Goal: Task Accomplishment & Management: Use online tool/utility

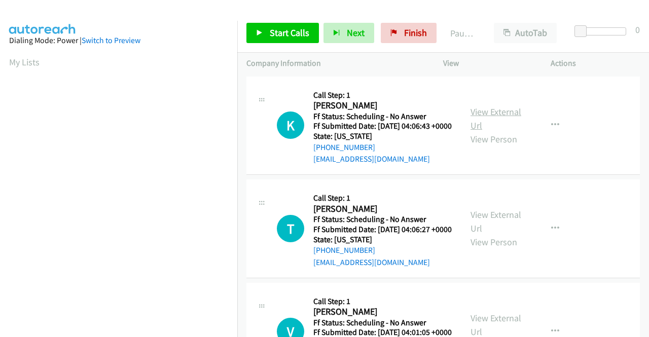
click at [494, 115] on link "View External Url" at bounding box center [496, 118] width 51 height 25
click at [474, 231] on link "View External Url" at bounding box center [496, 221] width 51 height 25
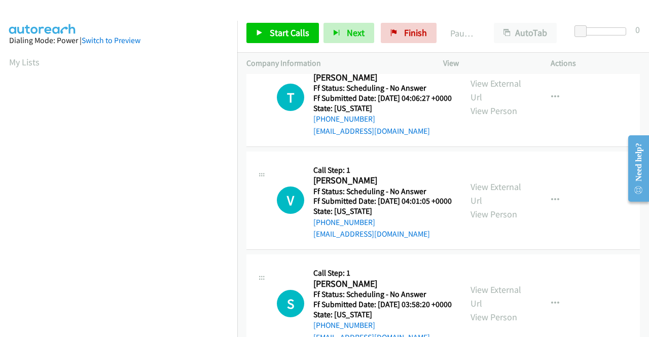
scroll to position [152, 0]
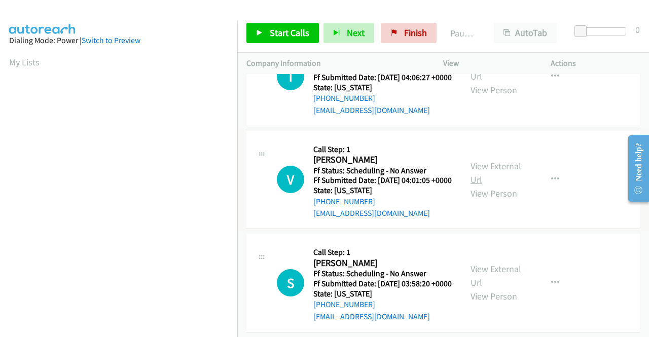
click at [482, 186] on link "View External Url" at bounding box center [496, 172] width 51 height 25
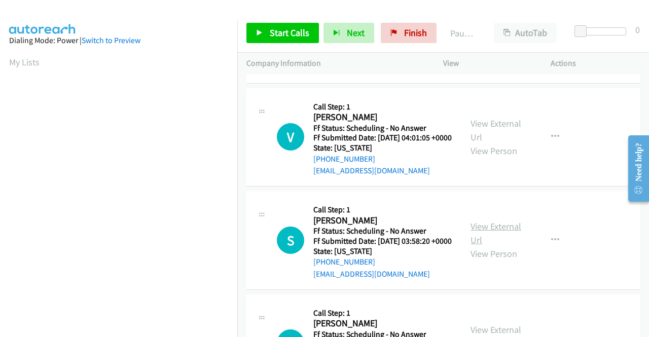
scroll to position [254, 0]
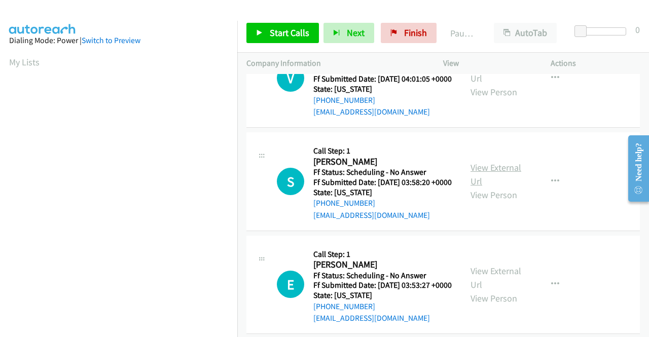
click at [476, 187] on link "View External Url" at bounding box center [496, 174] width 51 height 25
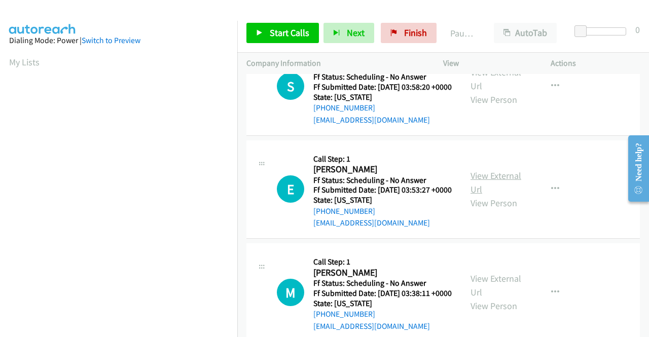
scroll to position [355, 0]
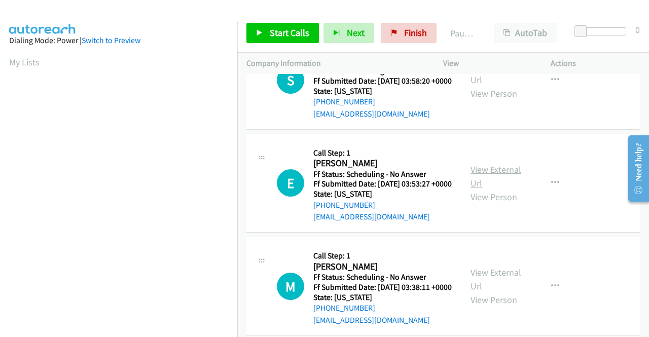
drag, startPoint x: 486, startPoint y: 207, endPoint x: 485, endPoint y: 214, distance: 6.8
click at [486, 204] on div "View External Url View Person" at bounding box center [497, 183] width 53 height 41
click at [483, 189] on link "View External Url" at bounding box center [496, 176] width 51 height 25
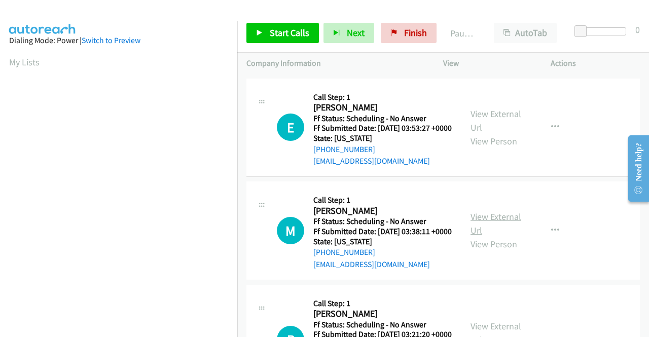
scroll to position [456, 0]
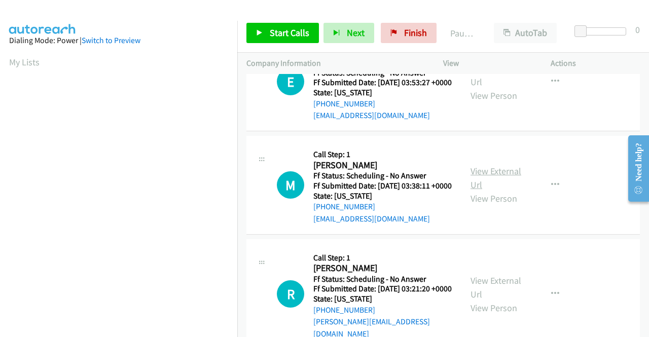
click at [471, 191] on link "View External Url" at bounding box center [496, 177] width 51 height 25
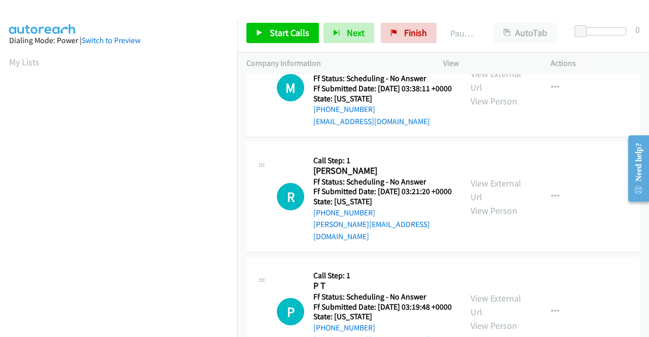
scroll to position [558, 0]
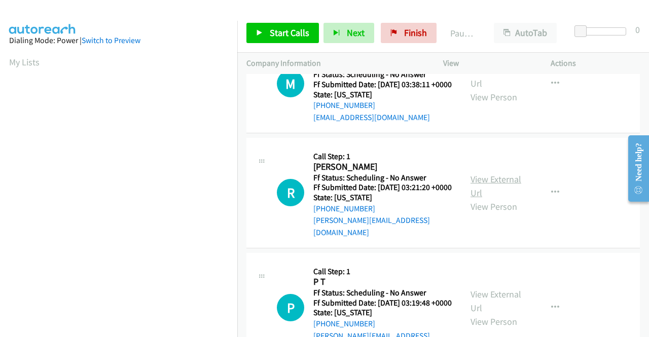
click at [477, 199] on link "View External Url" at bounding box center [496, 185] width 51 height 25
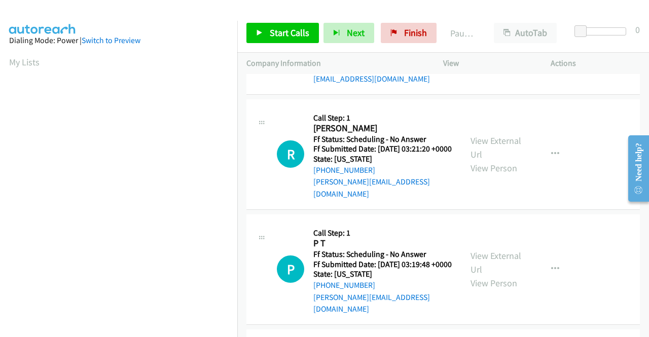
scroll to position [659, 0]
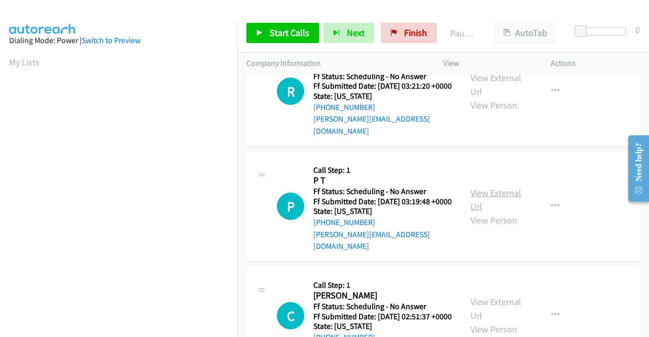
click at [491, 213] on link "View External Url" at bounding box center [496, 199] width 51 height 25
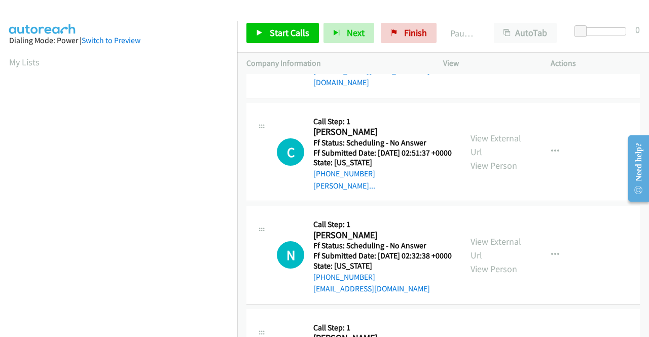
scroll to position [862, 0]
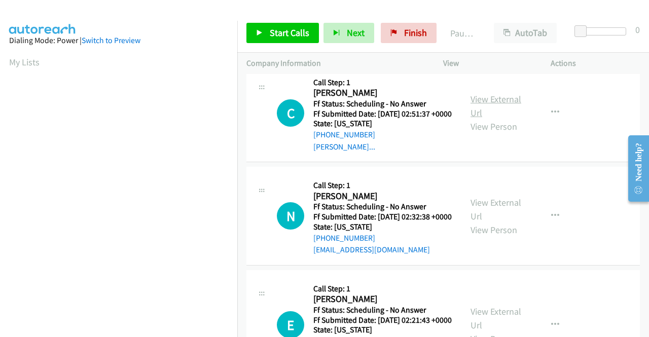
click at [493, 119] on link "View External Url" at bounding box center [496, 105] width 51 height 25
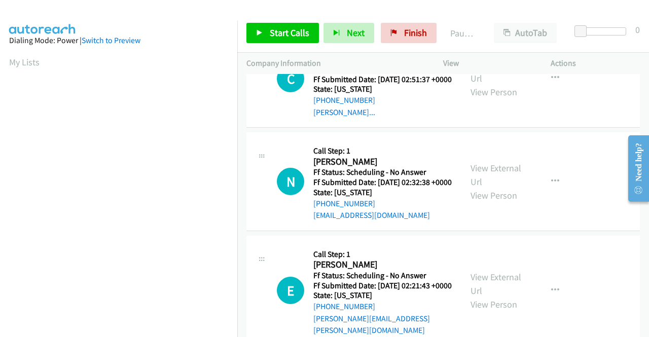
scroll to position [913, 0]
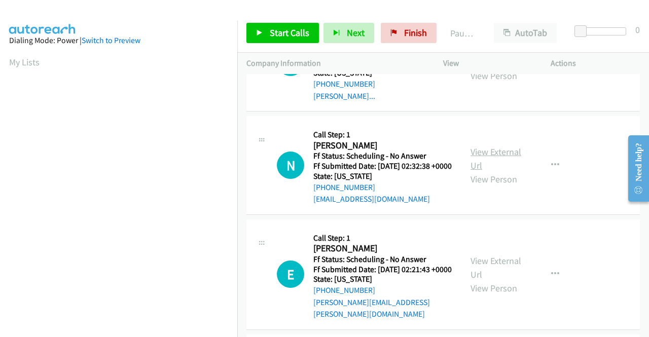
click at [492, 171] on link "View External Url" at bounding box center [496, 158] width 51 height 25
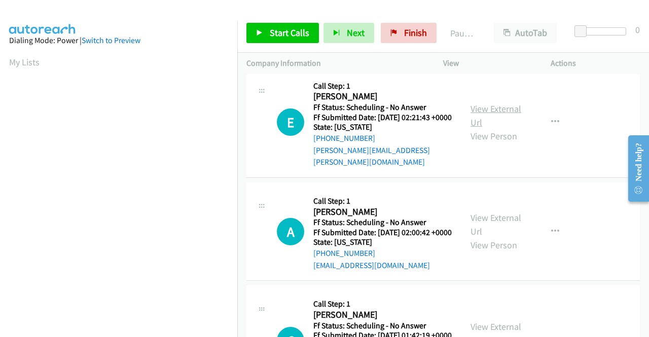
click at [488, 128] on link "View External Url" at bounding box center [496, 115] width 51 height 25
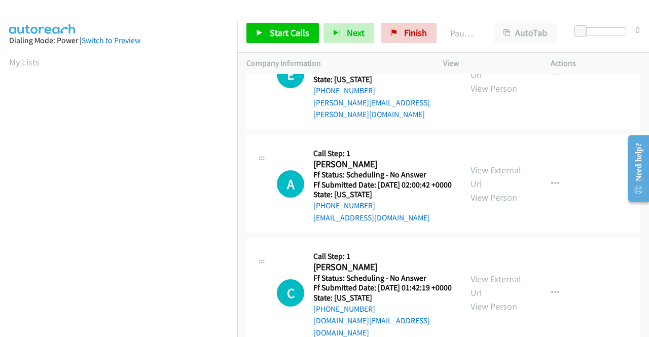
scroll to position [1167, 0]
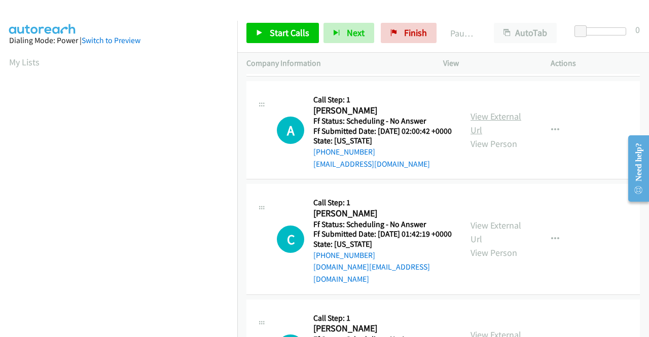
click at [481, 136] on link "View External Url" at bounding box center [496, 123] width 51 height 25
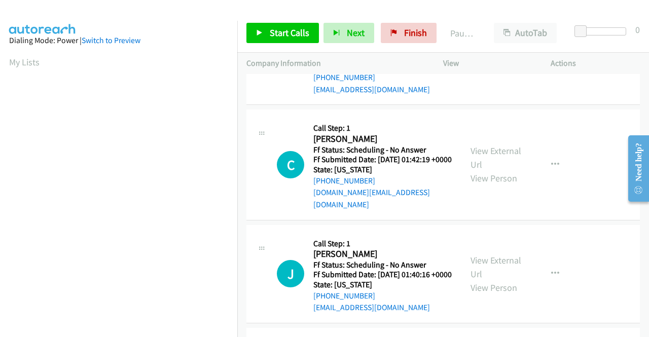
scroll to position [1268, 0]
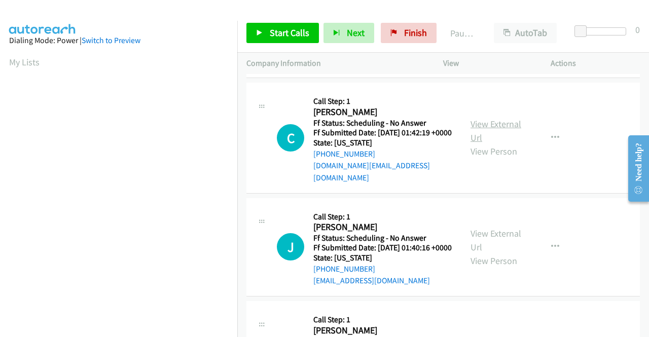
click at [493, 144] on link "View External Url" at bounding box center [496, 130] width 51 height 25
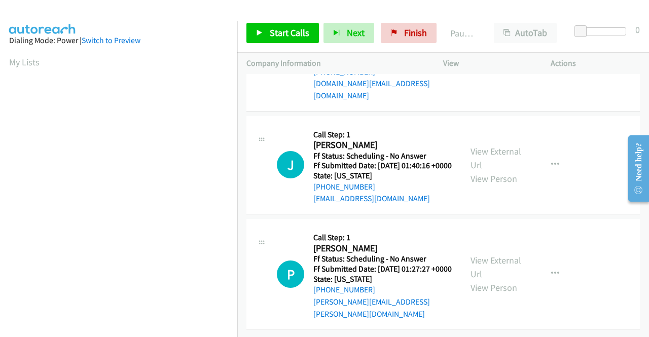
scroll to position [1420, 0]
click at [481, 170] on link "View External Url" at bounding box center [496, 158] width 51 height 25
click at [498, 256] on link "View External Url" at bounding box center [496, 267] width 51 height 25
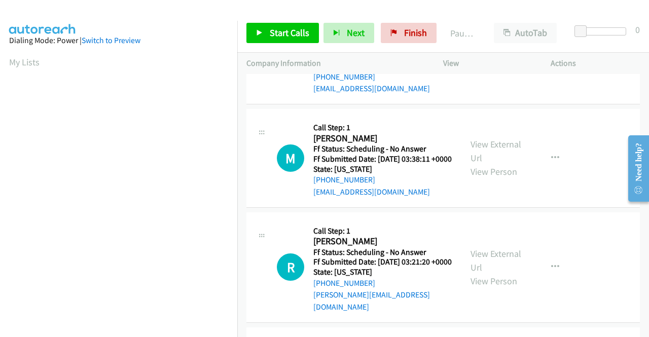
scroll to position [0, 0]
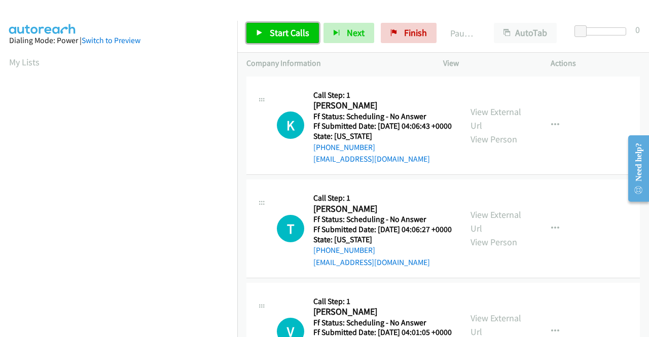
click at [270, 28] on span "Start Calls" at bounding box center [290, 33] width 40 height 12
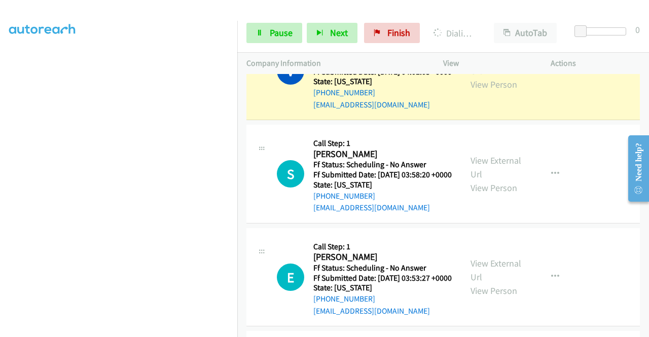
scroll to position [355, 0]
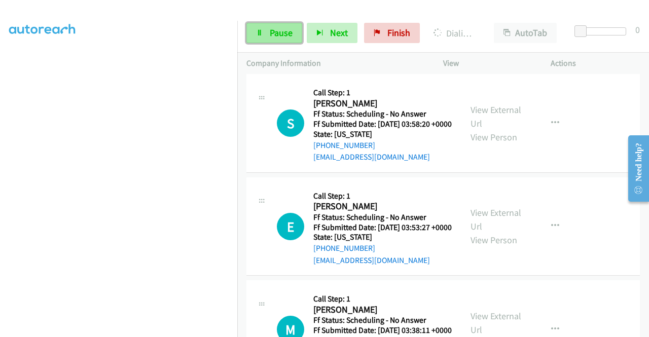
click at [280, 37] on span "Pause" at bounding box center [281, 33] width 23 height 12
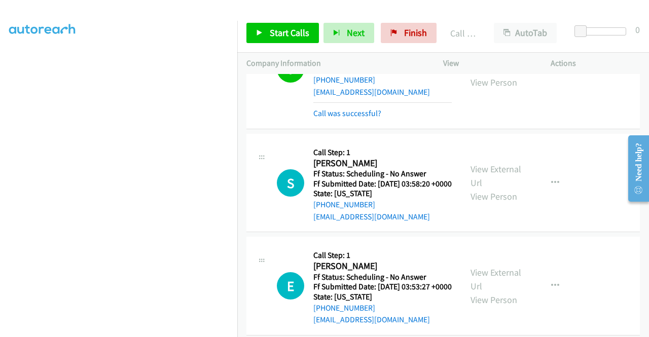
scroll to position [254, 0]
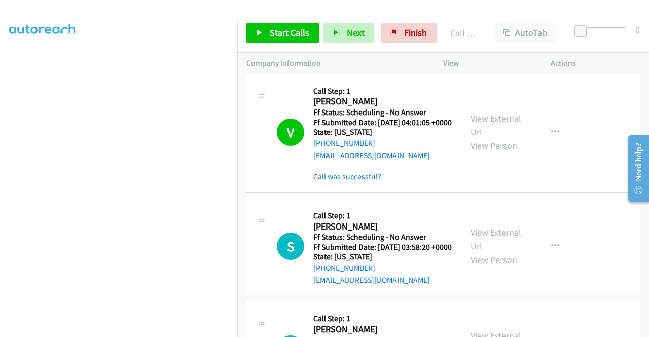
click at [355, 182] on link "Call was successful?" at bounding box center [347, 177] width 68 height 10
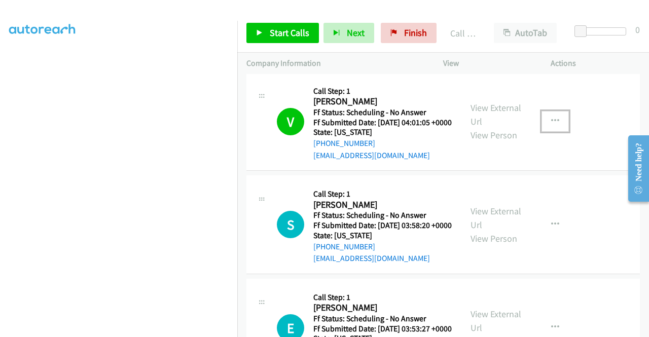
click at [551, 125] on icon "button" at bounding box center [555, 121] width 8 height 8
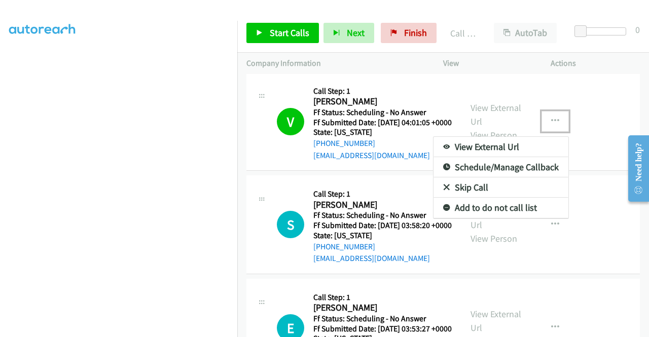
click at [506, 218] on link "Add to do not call list" at bounding box center [501, 208] width 135 height 20
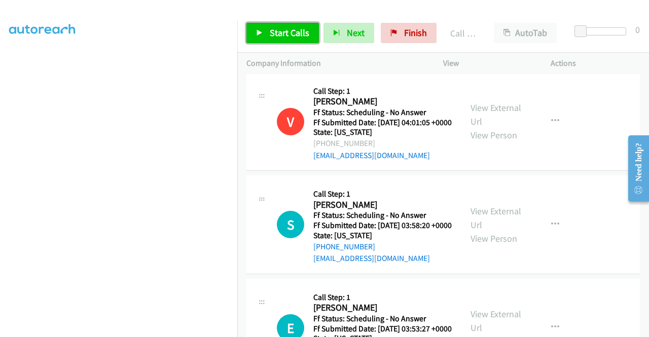
click at [302, 35] on span "Start Calls" at bounding box center [290, 33] width 40 height 12
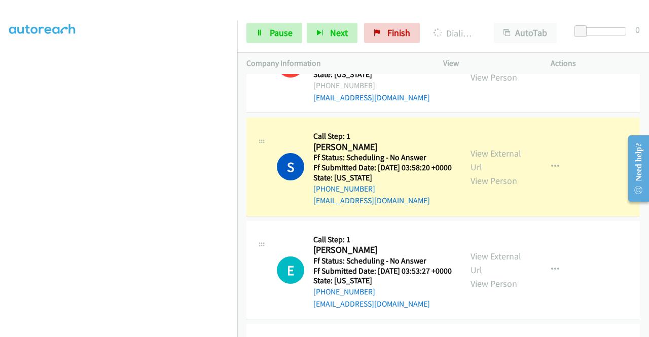
scroll to position [355, 0]
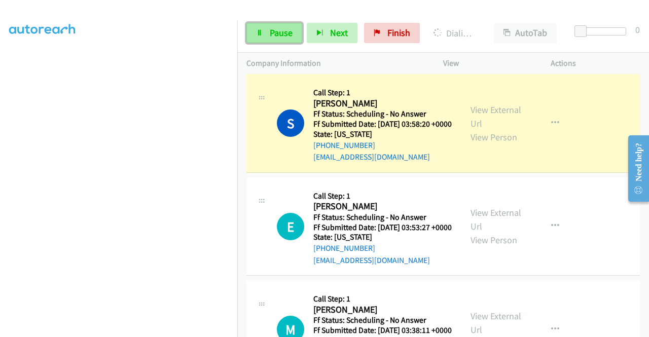
click at [260, 29] on link "Pause" at bounding box center [275, 33] width 56 height 20
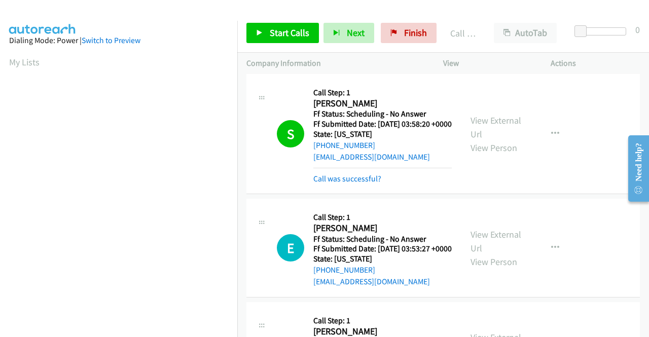
scroll to position [231, 0]
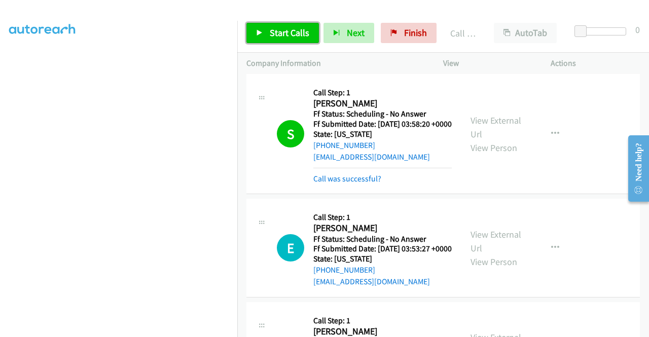
click at [290, 29] on span "Start Calls" at bounding box center [290, 33] width 40 height 12
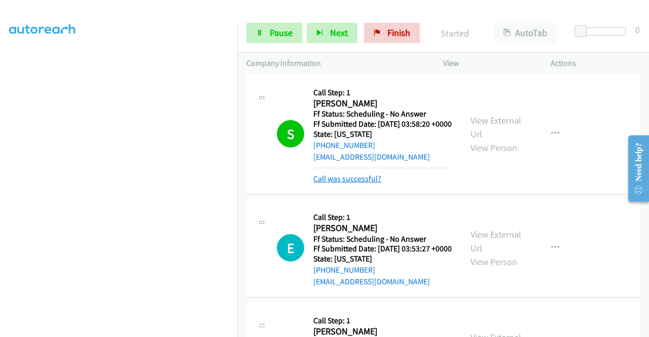
click at [359, 184] on link "Call was successful?" at bounding box center [347, 179] width 68 height 10
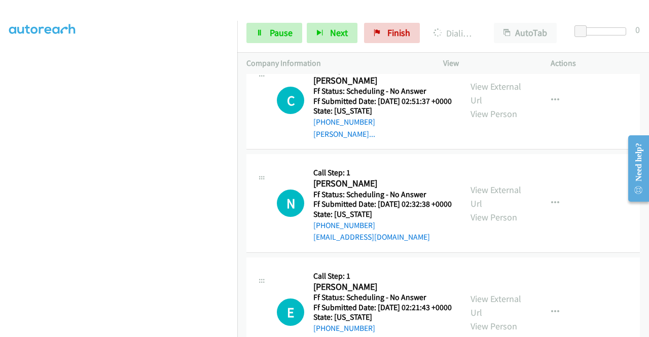
scroll to position [1025, 0]
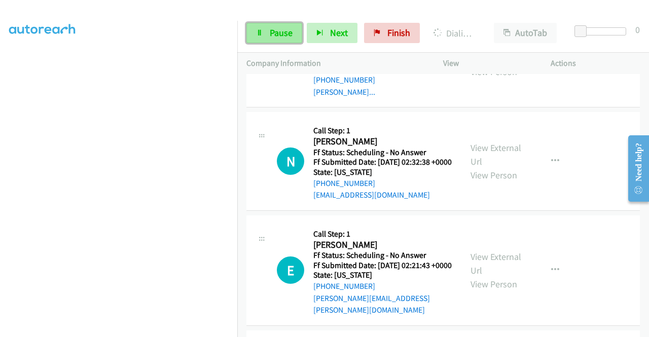
click at [275, 38] on span "Pause" at bounding box center [281, 33] width 23 height 12
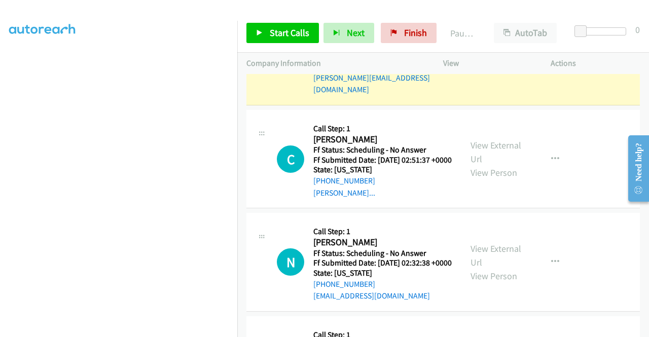
scroll to position [924, 0]
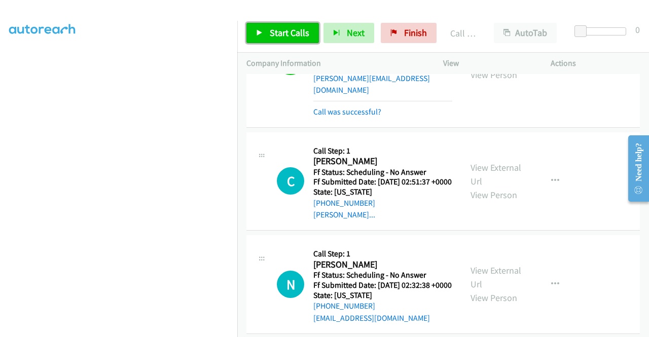
click at [302, 32] on span "Start Calls" at bounding box center [290, 33] width 40 height 12
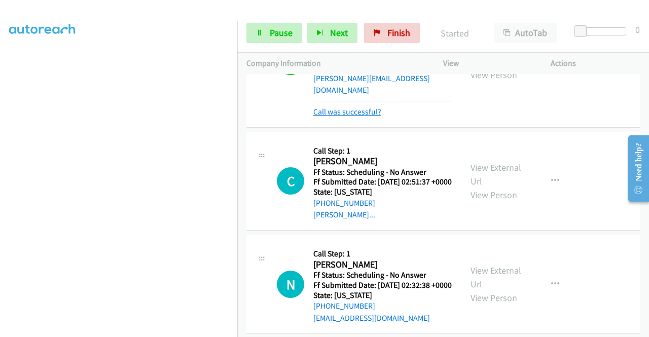
click at [341, 117] on link "Call was successful?" at bounding box center [347, 112] width 68 height 10
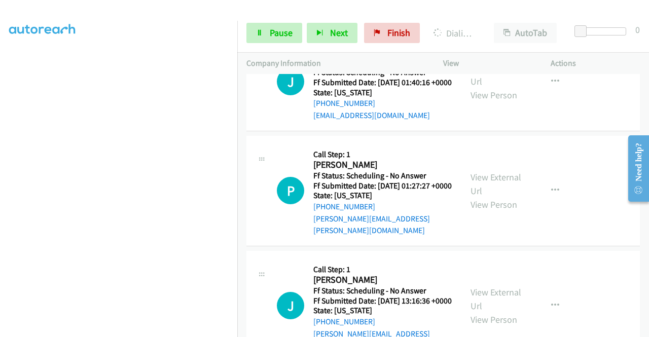
scroll to position [1612, 0]
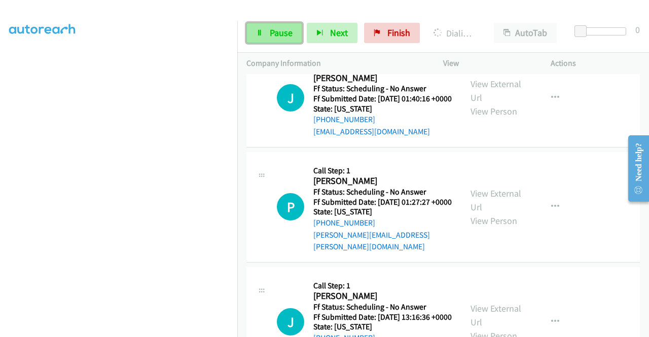
click at [283, 39] on link "Pause" at bounding box center [275, 33] width 56 height 20
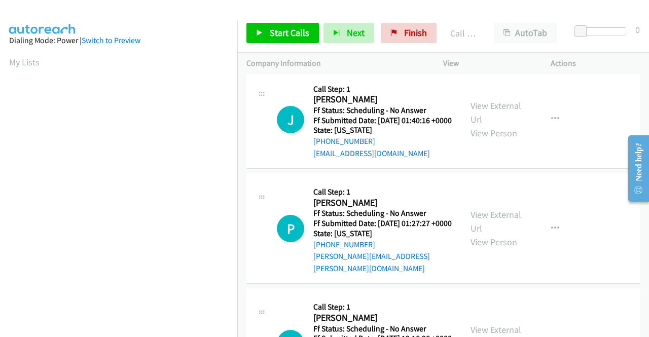
scroll to position [1623, 0]
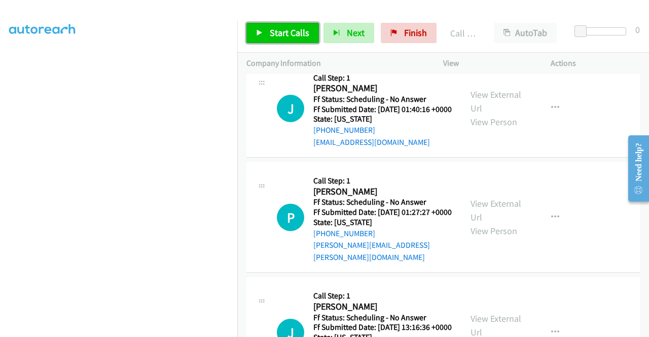
click at [280, 35] on span "Start Calls" at bounding box center [290, 33] width 40 height 12
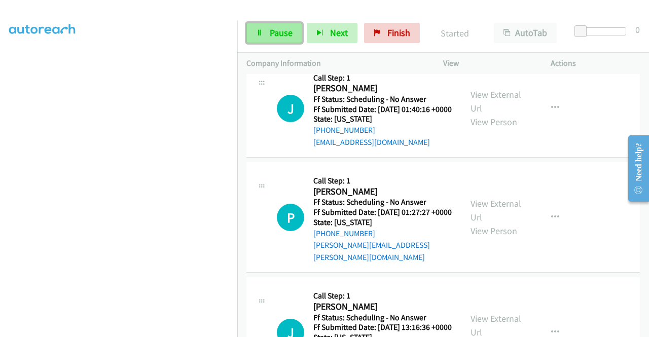
click at [286, 37] on span "Pause" at bounding box center [281, 33] width 23 height 12
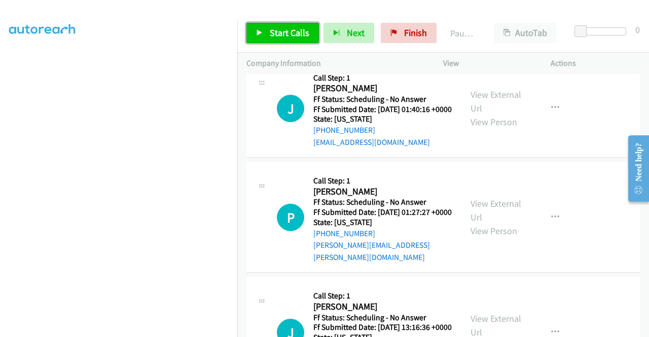
click at [286, 37] on span "Start Calls" at bounding box center [290, 33] width 40 height 12
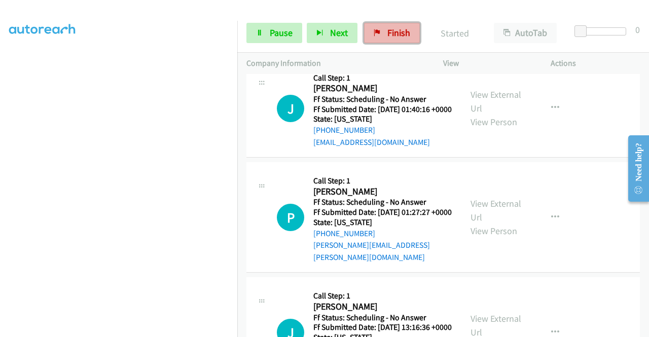
click at [404, 34] on span "Finish" at bounding box center [399, 33] width 23 height 12
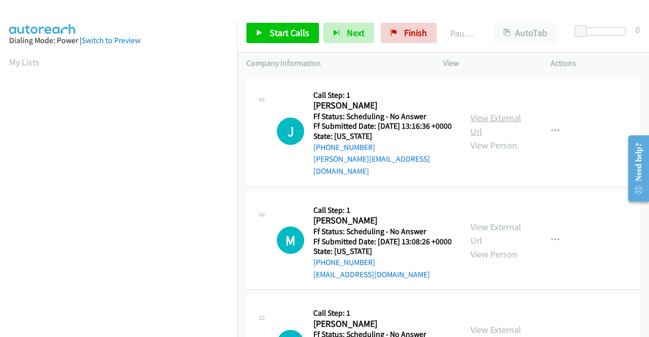
click at [478, 116] on link "View External Url" at bounding box center [496, 124] width 51 height 25
click at [478, 235] on link "View External Url" at bounding box center [496, 233] width 51 height 25
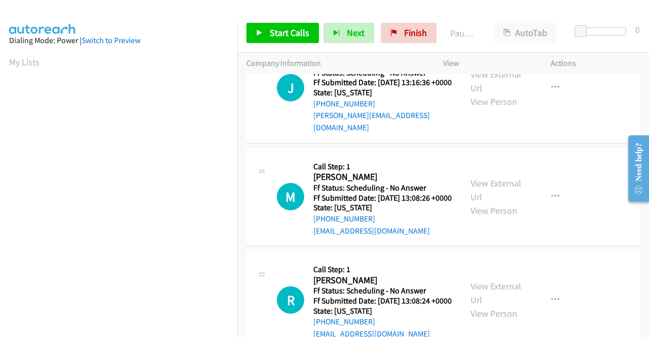
scroll to position [101, 0]
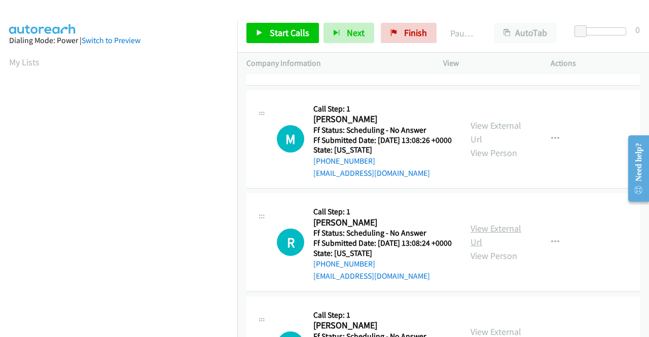
click at [488, 240] on link "View External Url" at bounding box center [496, 235] width 51 height 25
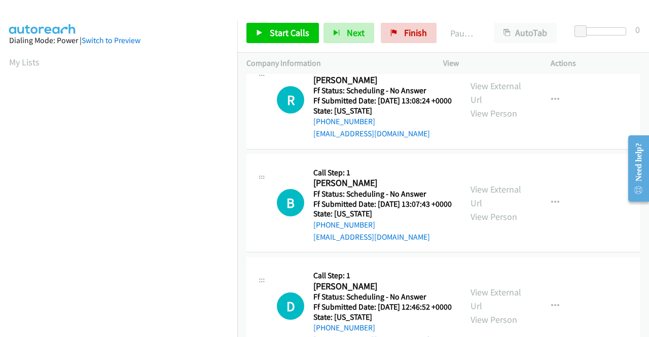
scroll to position [254, 0]
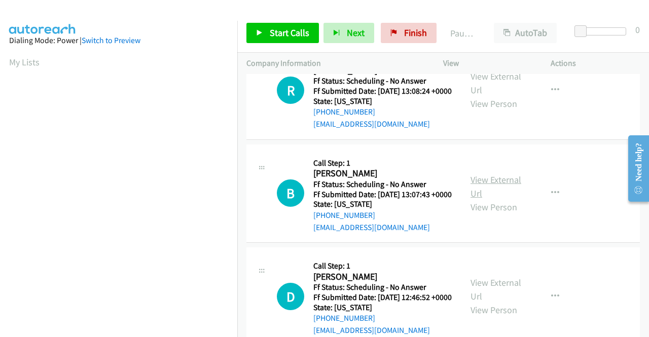
click at [484, 199] on link "View External Url" at bounding box center [496, 186] width 51 height 25
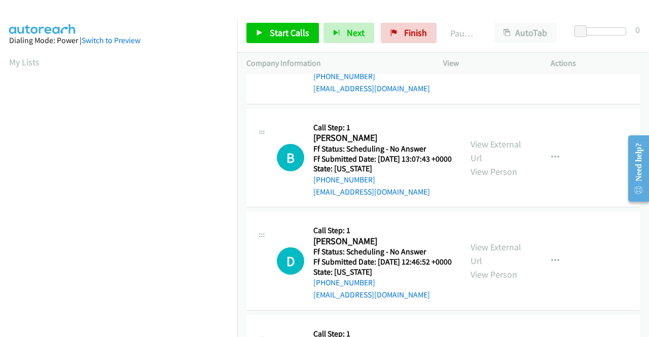
scroll to position [355, 0]
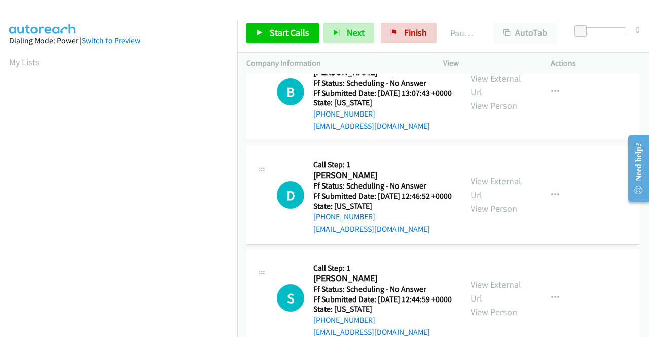
click at [479, 201] on link "View External Url" at bounding box center [496, 187] width 51 height 25
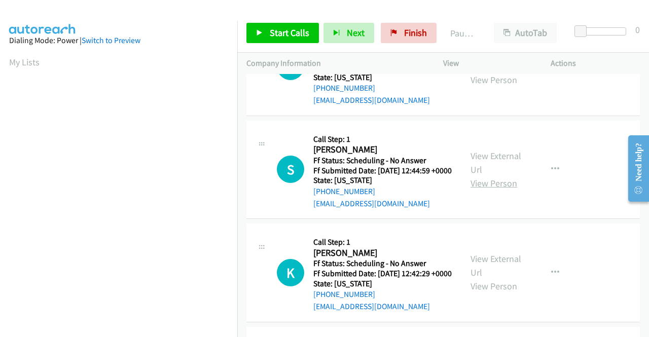
scroll to position [507, 0]
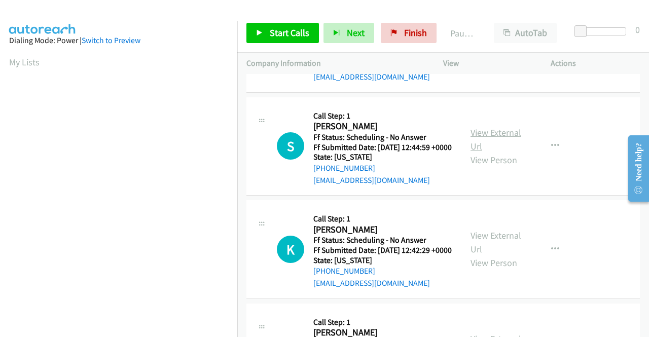
click at [488, 152] on link "View External Url" at bounding box center [496, 139] width 51 height 25
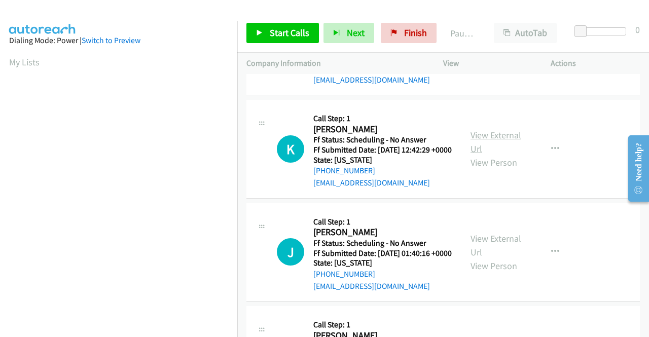
scroll to position [609, 0]
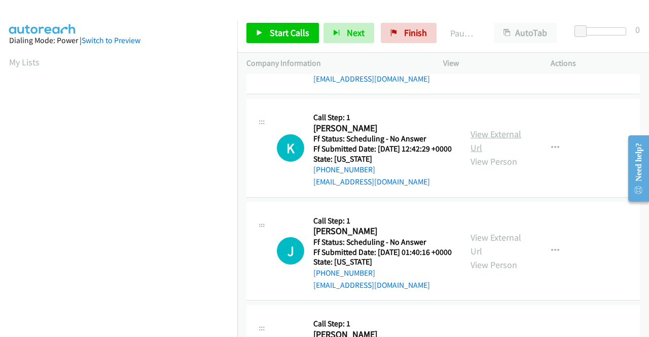
click at [472, 154] on link "View External Url" at bounding box center [496, 140] width 51 height 25
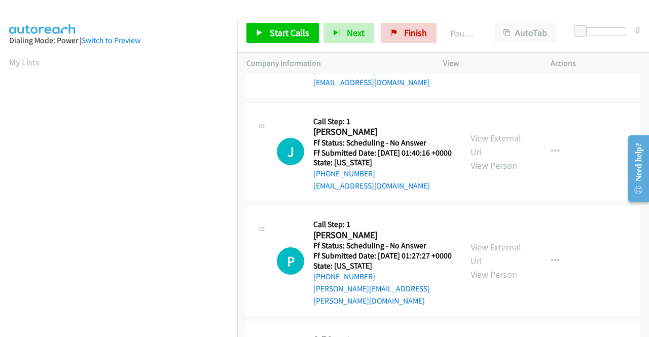
scroll to position [710, 0]
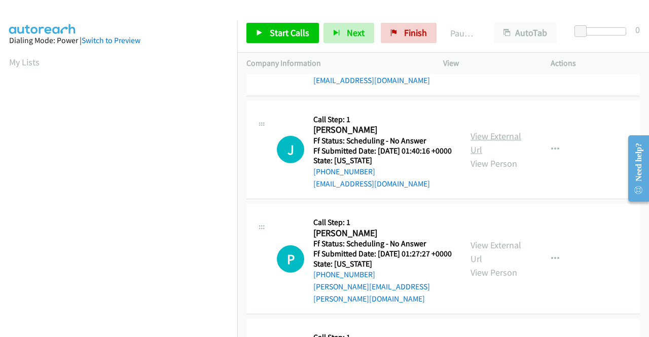
click at [493, 156] on link "View External Url" at bounding box center [496, 142] width 51 height 25
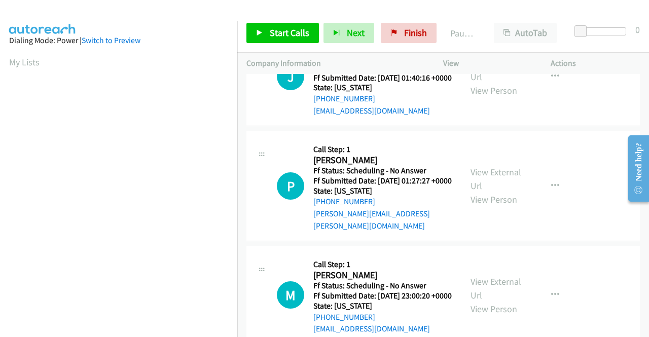
scroll to position [812, 0]
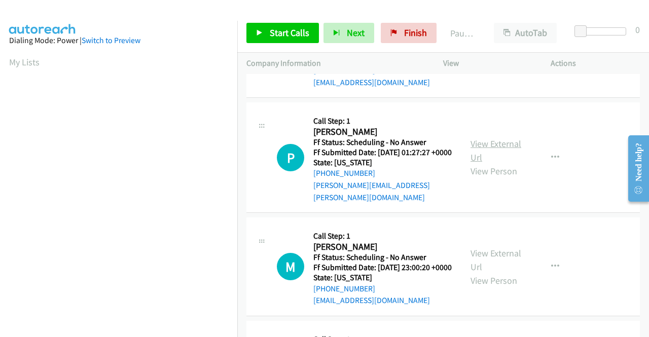
click at [481, 163] on link "View External Url" at bounding box center [496, 150] width 51 height 25
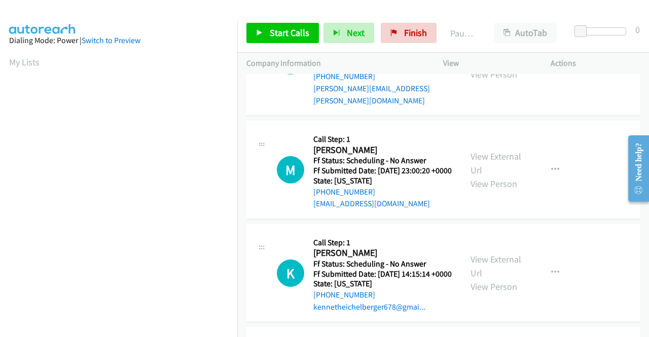
scroll to position [913, 0]
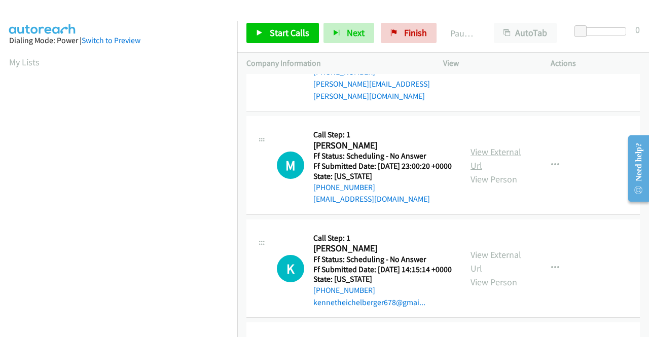
click at [482, 171] on link "View External Url" at bounding box center [496, 158] width 51 height 25
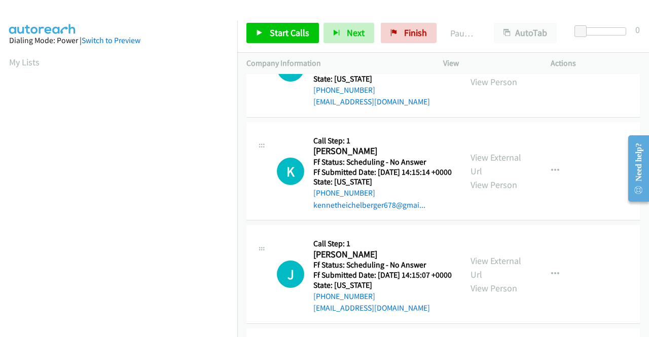
scroll to position [1014, 0]
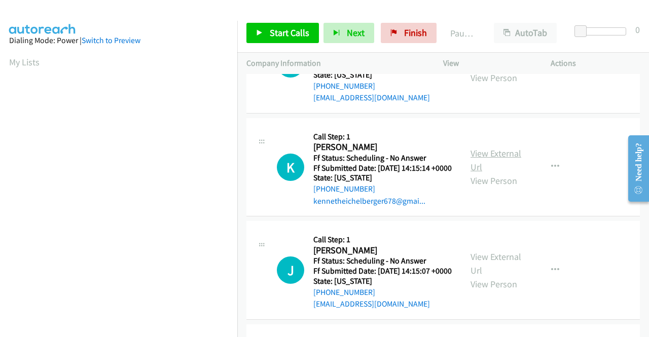
click at [487, 173] on link "View External Url" at bounding box center [496, 160] width 51 height 25
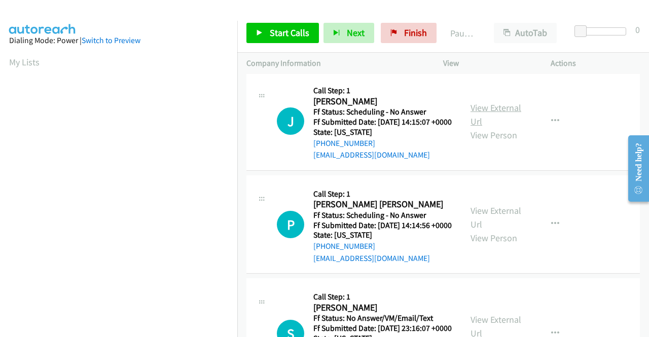
scroll to position [1167, 0]
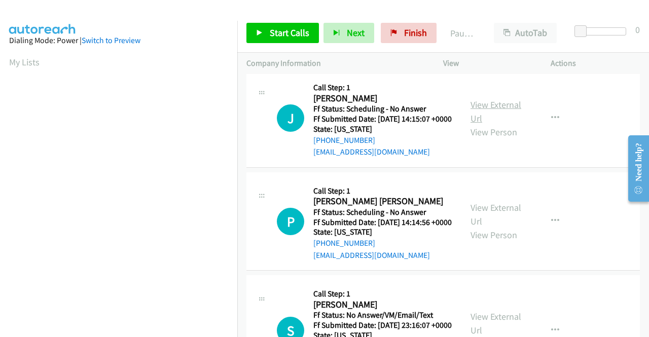
click at [471, 124] on link "View External Url" at bounding box center [496, 111] width 51 height 25
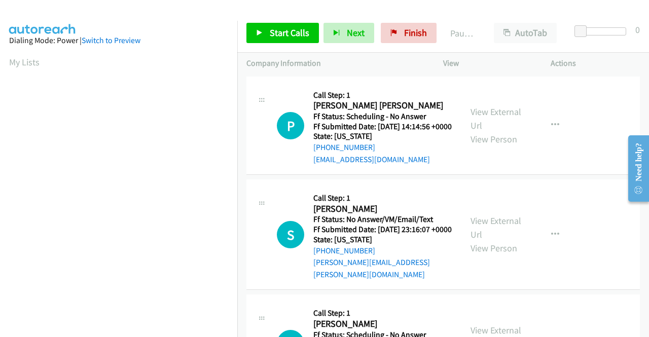
scroll to position [1268, 0]
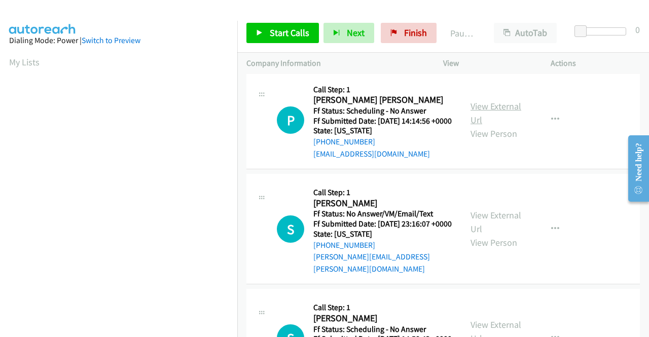
click at [481, 126] on link "View External Url" at bounding box center [496, 112] width 51 height 25
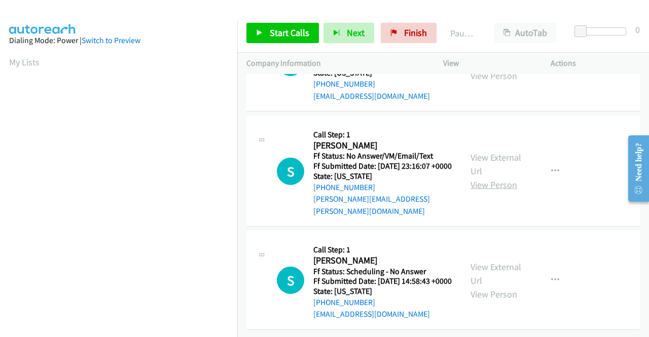
scroll to position [1369, 0]
click at [476, 177] on link "View External Url" at bounding box center [496, 164] width 51 height 25
click at [491, 261] on link "View External Url" at bounding box center [496, 273] width 51 height 25
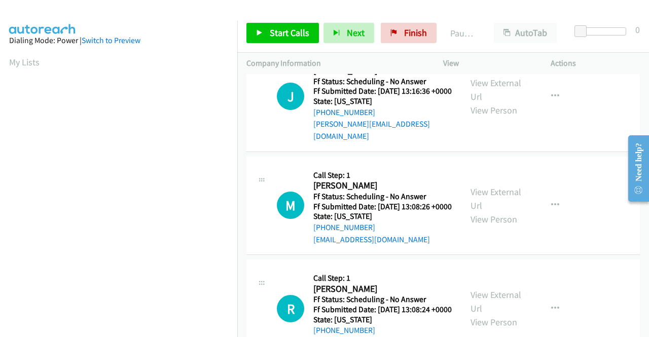
scroll to position [0, 0]
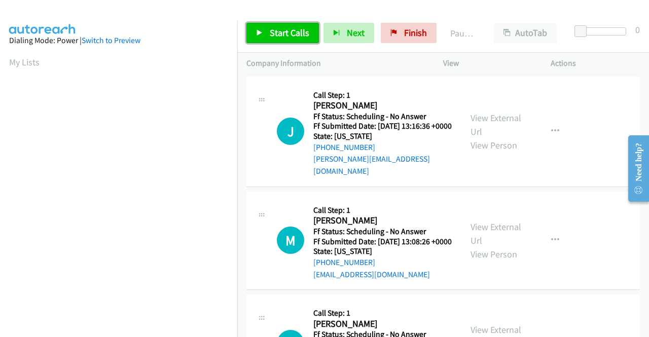
click at [296, 33] on span "Start Calls" at bounding box center [290, 33] width 40 height 12
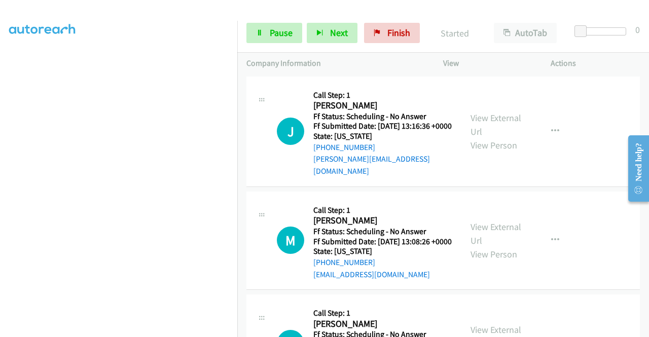
scroll to position [203, 0]
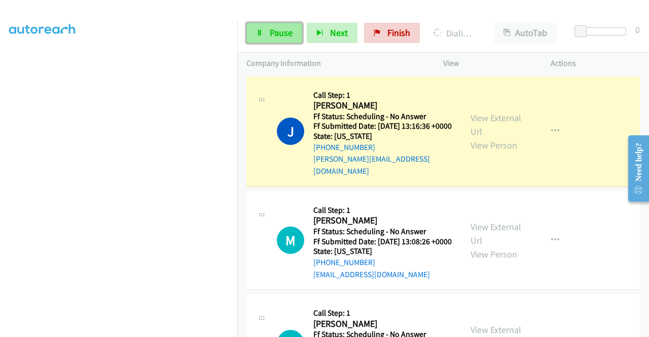
click at [267, 29] on link "Pause" at bounding box center [275, 33] width 56 height 20
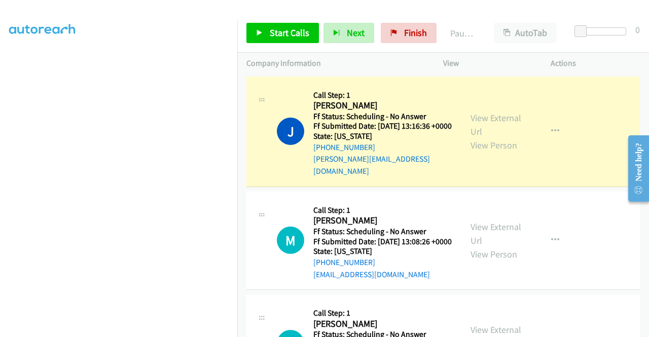
scroll to position [209, 0]
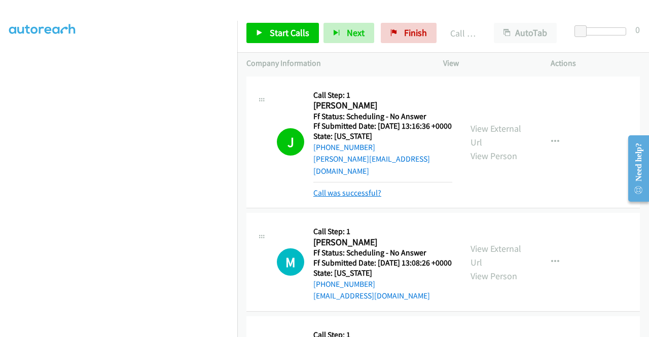
click at [366, 189] on link "Call was successful?" at bounding box center [347, 193] width 68 height 10
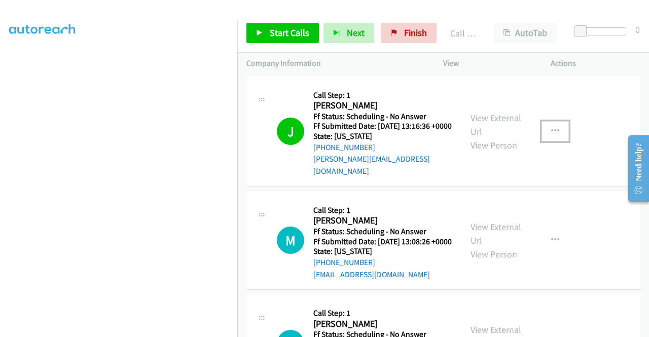
click at [551, 130] on icon "button" at bounding box center [555, 131] width 8 height 8
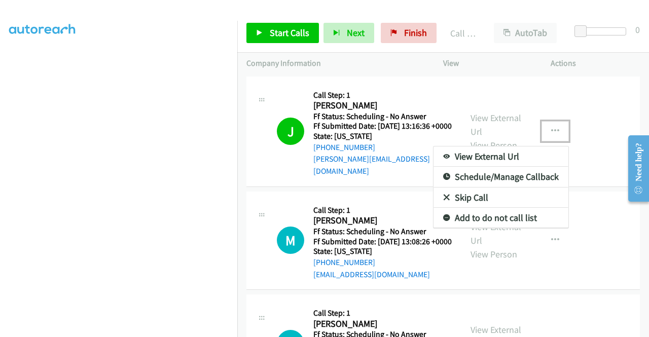
click at [484, 213] on link "Add to do not call list" at bounding box center [501, 218] width 135 height 20
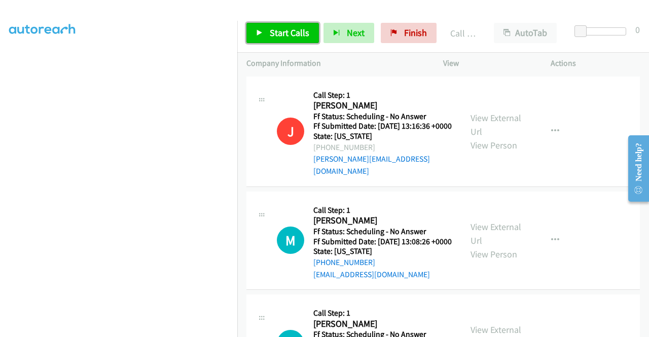
click at [287, 38] on span "Start Calls" at bounding box center [290, 33] width 40 height 12
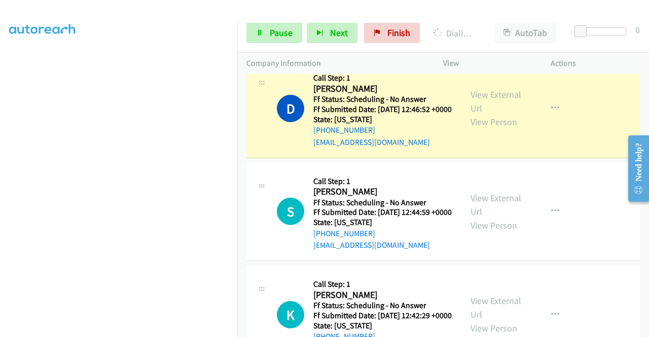
scroll to position [507, 0]
click at [271, 29] on span "Pause" at bounding box center [281, 33] width 23 height 12
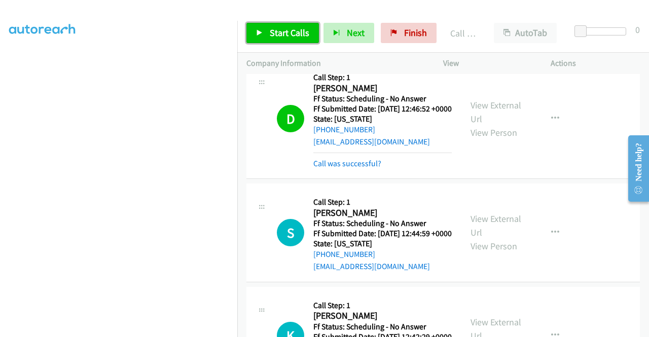
click at [285, 30] on span "Start Calls" at bounding box center [290, 33] width 40 height 12
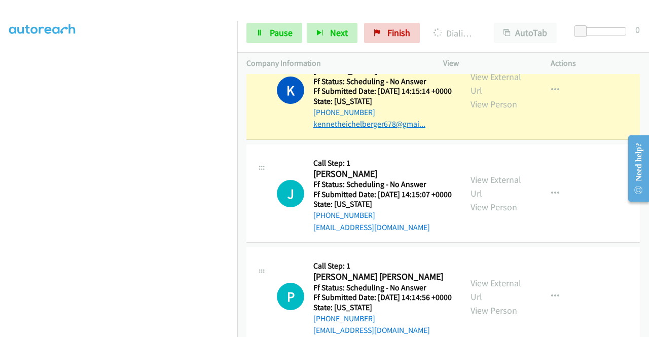
scroll to position [1289, 0]
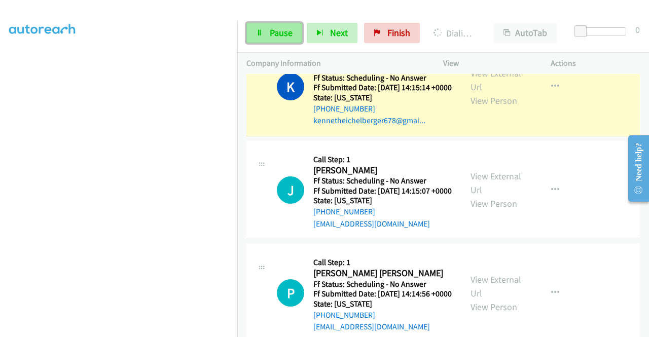
click at [292, 31] on span "Pause" at bounding box center [281, 33] width 23 height 12
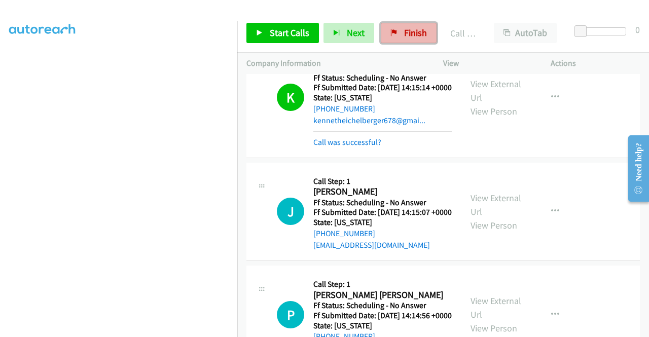
click at [399, 33] on link "Finish" at bounding box center [409, 33] width 56 height 20
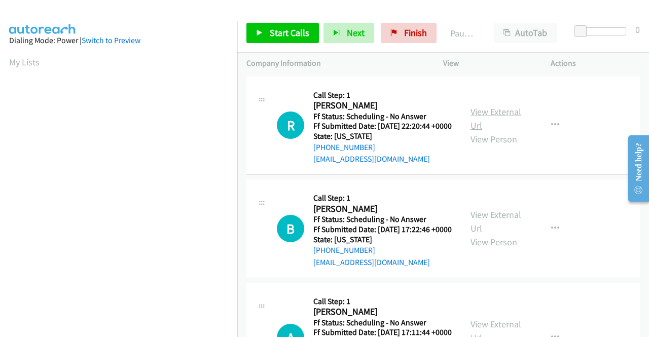
click at [486, 117] on link "View External Url" at bounding box center [496, 118] width 51 height 25
click at [484, 234] on link "View External Url" at bounding box center [496, 221] width 51 height 25
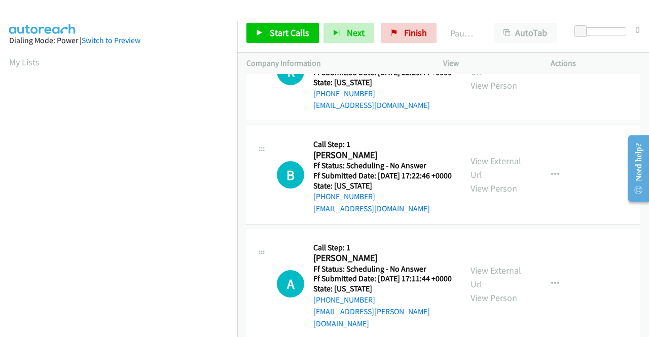
scroll to position [101, 0]
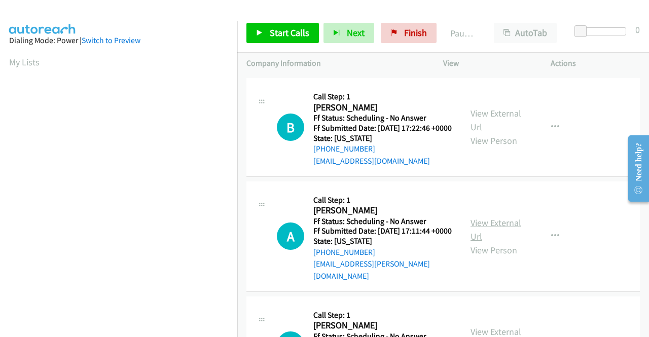
click at [477, 241] on link "View External Url" at bounding box center [496, 229] width 51 height 25
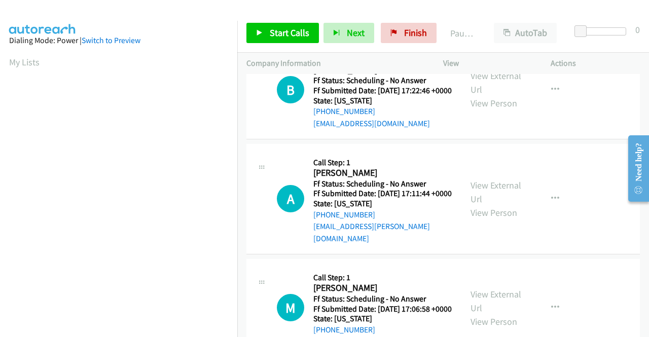
scroll to position [254, 0]
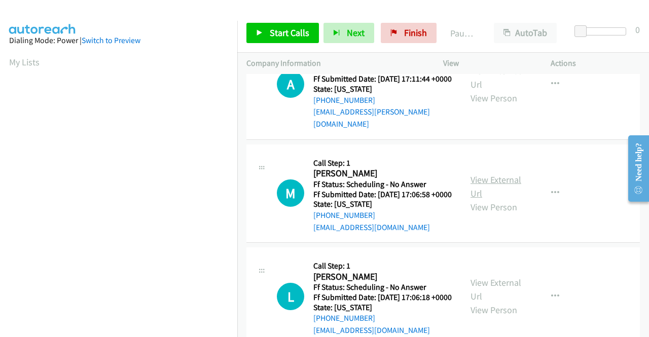
click at [474, 199] on link "View External Url" at bounding box center [496, 186] width 51 height 25
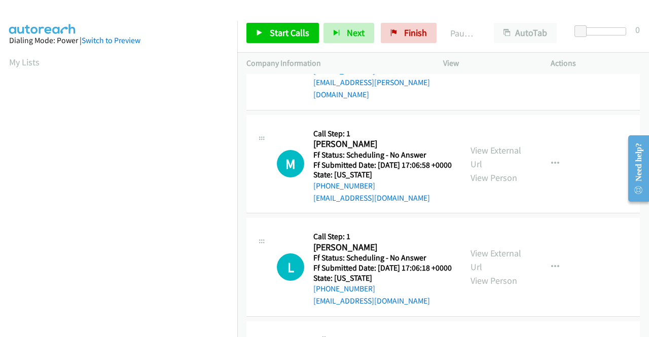
scroll to position [304, 0]
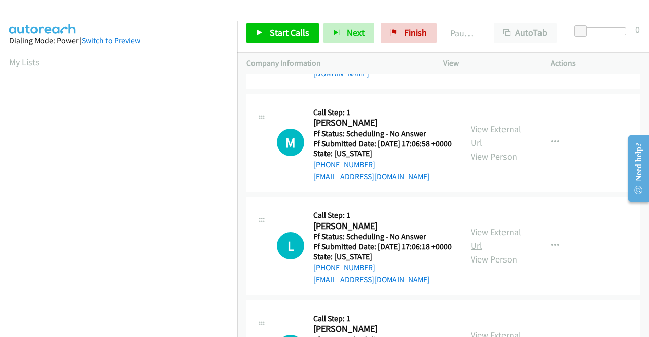
click at [489, 252] on link "View External Url" at bounding box center [496, 238] width 51 height 25
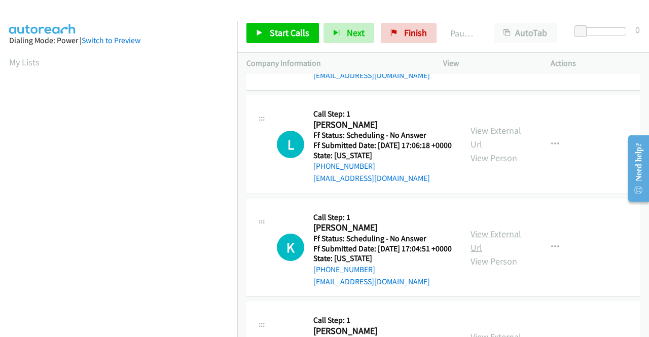
click at [479, 254] on link "View External Url" at bounding box center [496, 240] width 51 height 25
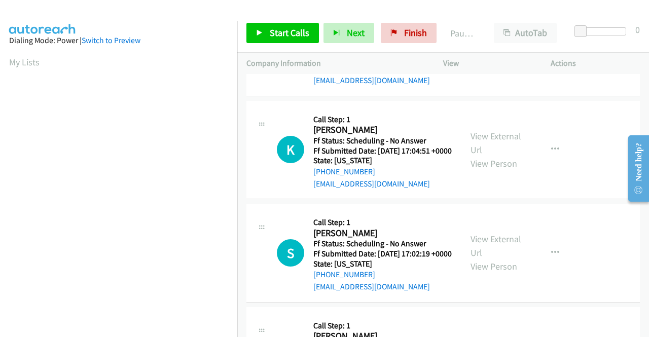
scroll to position [558, 0]
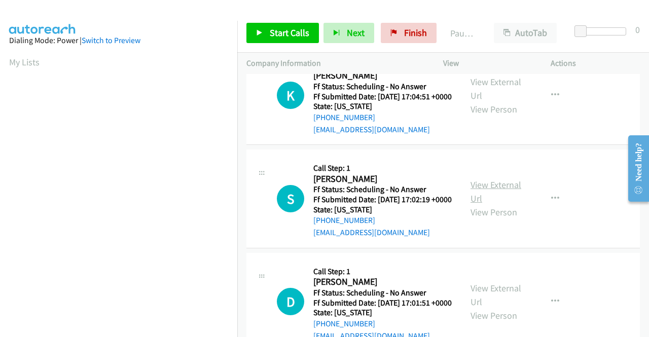
click at [493, 204] on link "View External Url" at bounding box center [496, 191] width 51 height 25
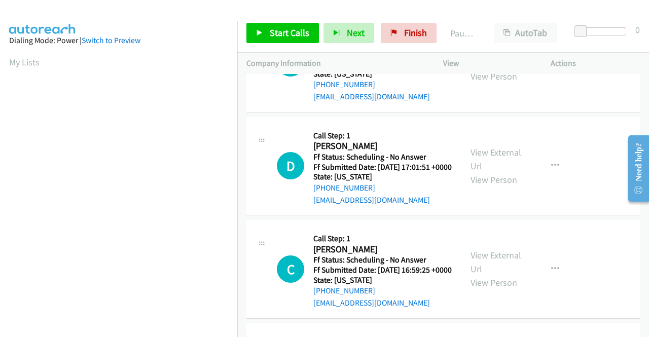
scroll to position [710, 0]
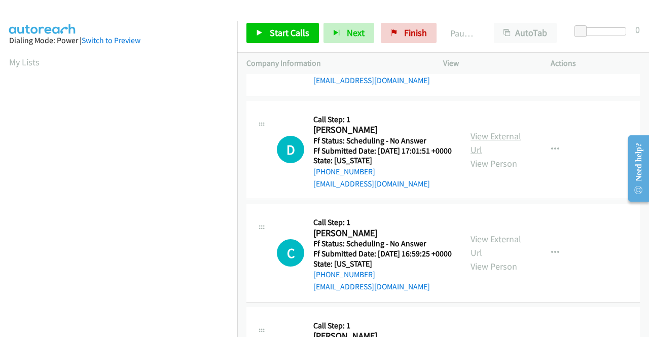
click at [476, 156] on link "View External Url" at bounding box center [496, 142] width 51 height 25
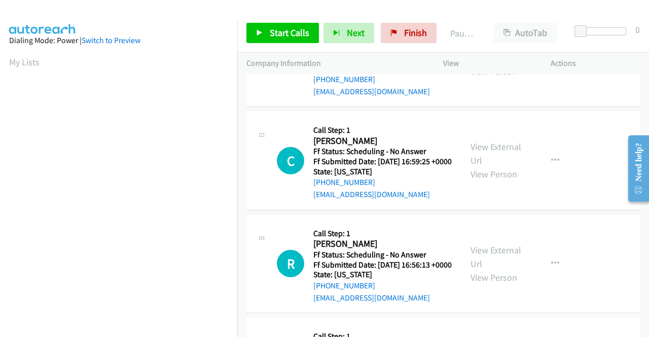
scroll to position [812, 0]
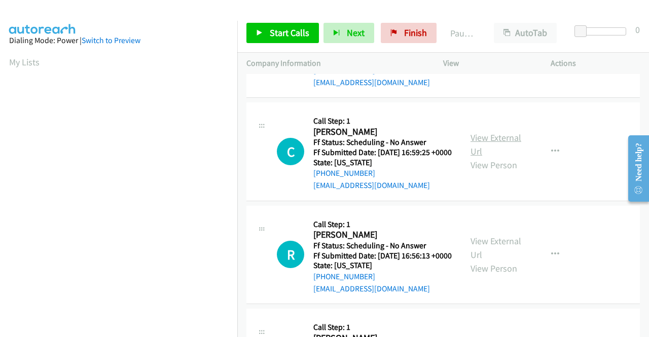
click at [484, 157] on link "View External Url" at bounding box center [496, 144] width 51 height 25
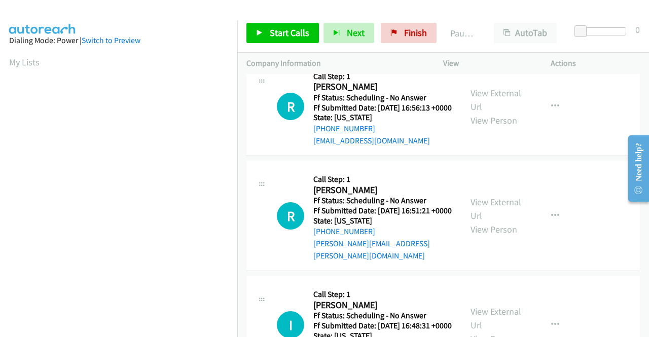
scroll to position [964, 0]
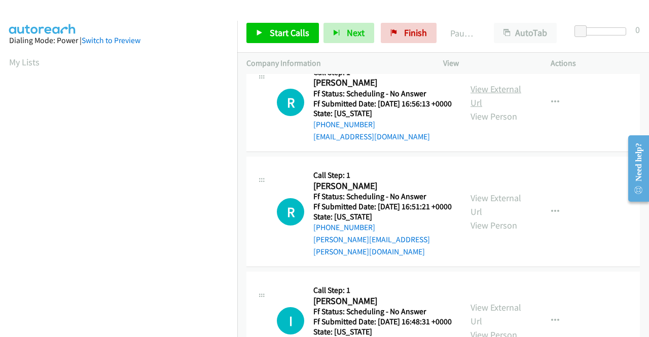
click at [500, 109] on link "View External Url" at bounding box center [496, 95] width 51 height 25
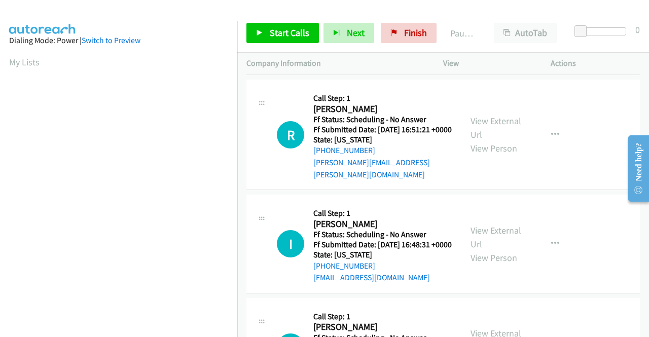
scroll to position [1065, 0]
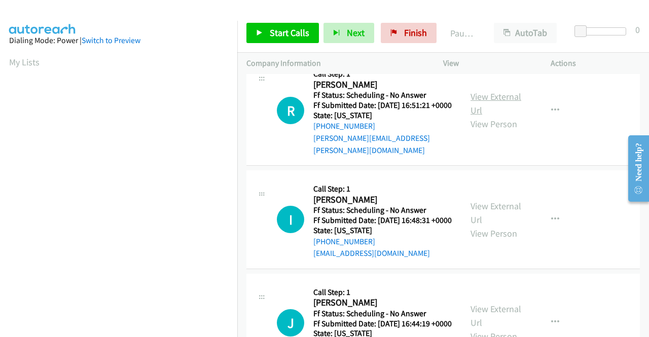
click at [478, 116] on link "View External Url" at bounding box center [496, 103] width 51 height 25
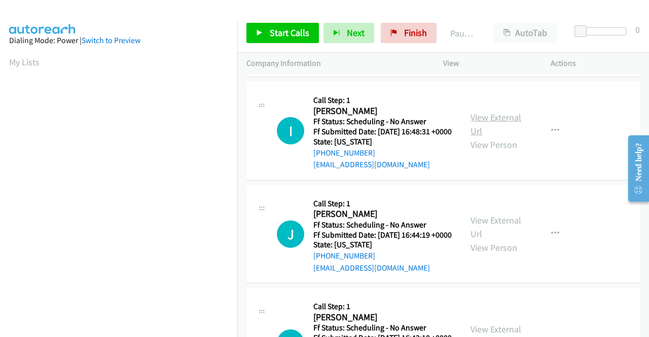
scroll to position [1167, 0]
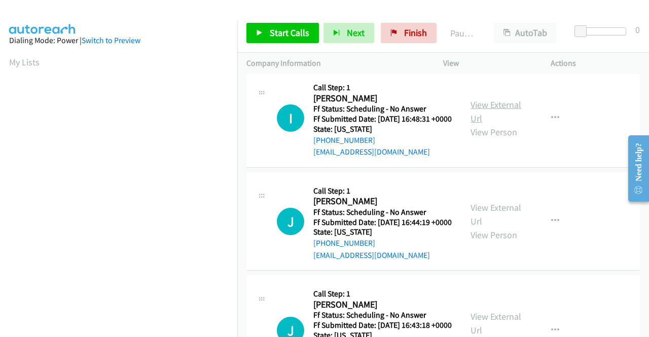
click at [486, 124] on link "View External Url" at bounding box center [496, 111] width 51 height 25
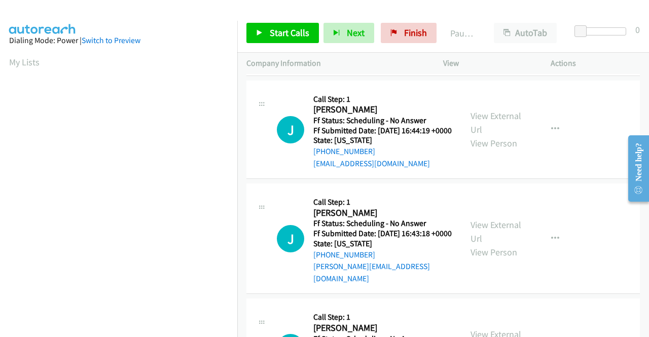
scroll to position [1268, 0]
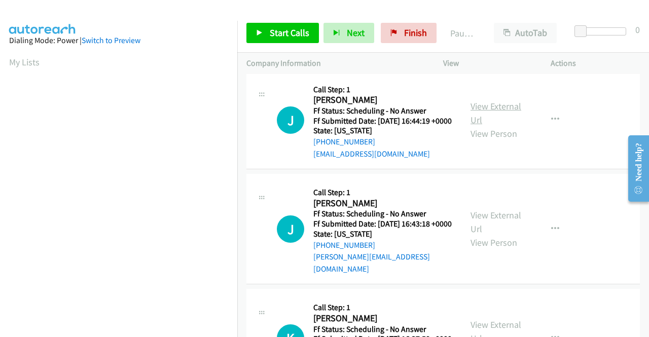
click at [489, 126] on link "View External Url" at bounding box center [496, 112] width 51 height 25
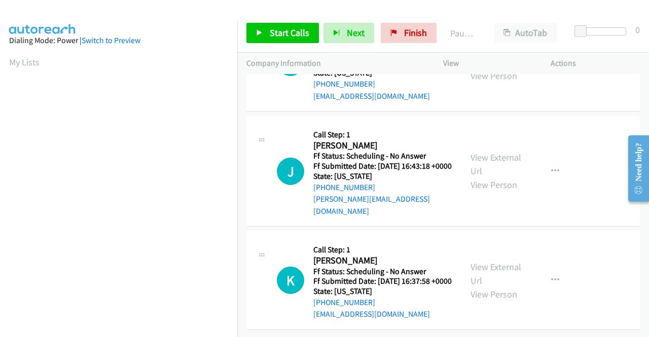
scroll to position [1369, 0]
click at [471, 177] on link "View External Url" at bounding box center [496, 164] width 51 height 25
click at [478, 261] on link "View External Url" at bounding box center [496, 273] width 51 height 25
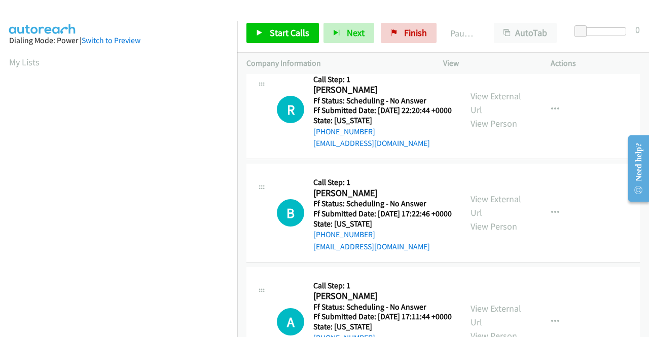
scroll to position [0, 0]
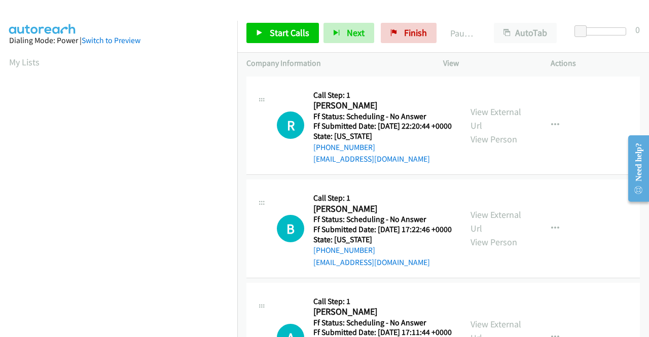
click at [284, 43] on div "Start Calls Pause Next Finish Paused AutoTab AutoTab 0" at bounding box center [443, 33] width 412 height 39
click at [282, 30] on span "Start Calls" at bounding box center [290, 33] width 40 height 12
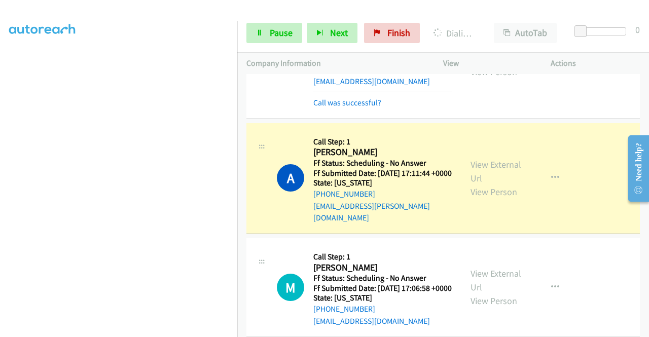
scroll to position [254, 0]
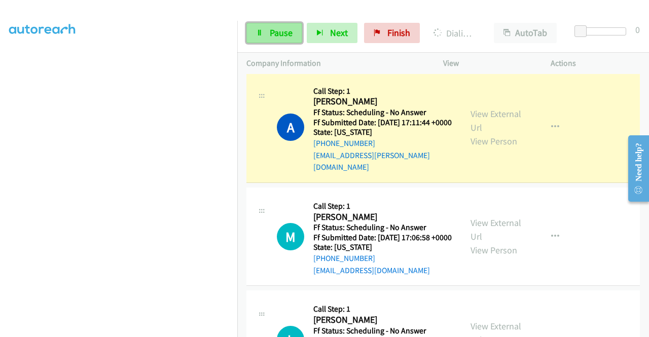
click at [281, 34] on span "Pause" at bounding box center [281, 33] width 23 height 12
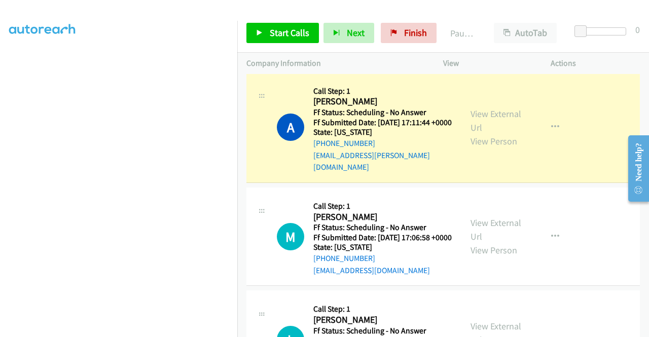
scroll to position [231, 0]
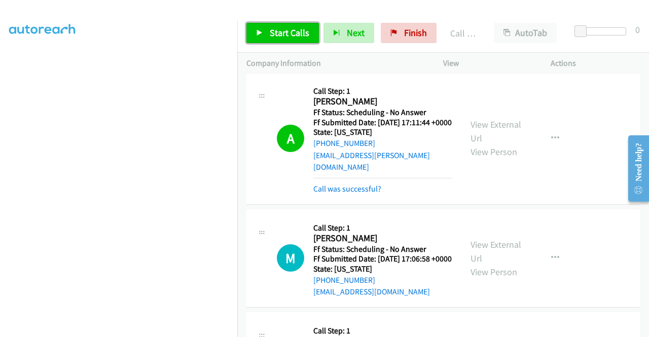
click at [297, 26] on link "Start Calls" at bounding box center [283, 33] width 73 height 20
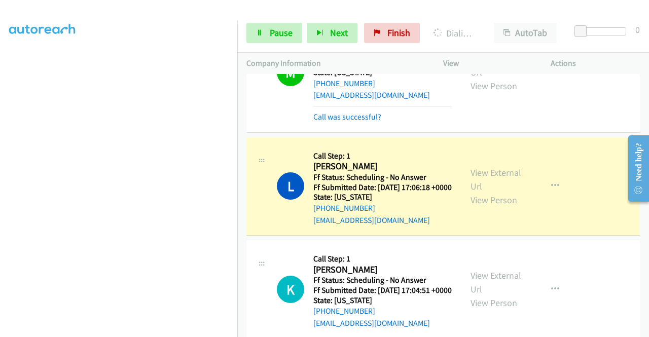
scroll to position [507, 0]
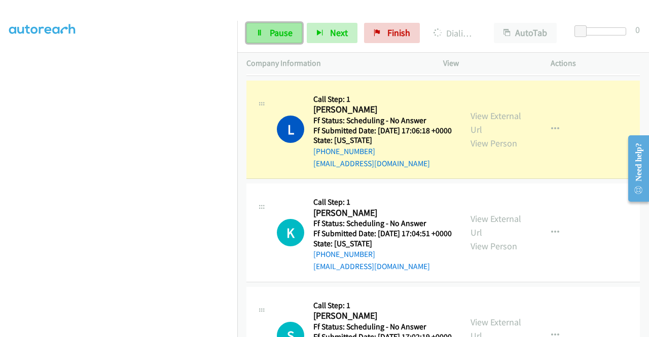
click at [264, 38] on link "Pause" at bounding box center [275, 33] width 56 height 20
click at [284, 30] on span "Pause" at bounding box center [281, 33] width 23 height 12
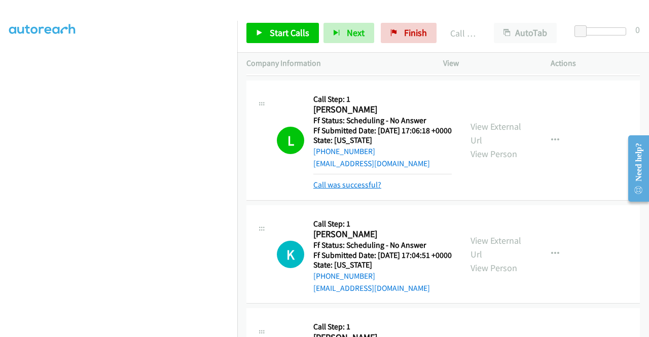
click at [341, 190] on link "Call was successful?" at bounding box center [347, 185] width 68 height 10
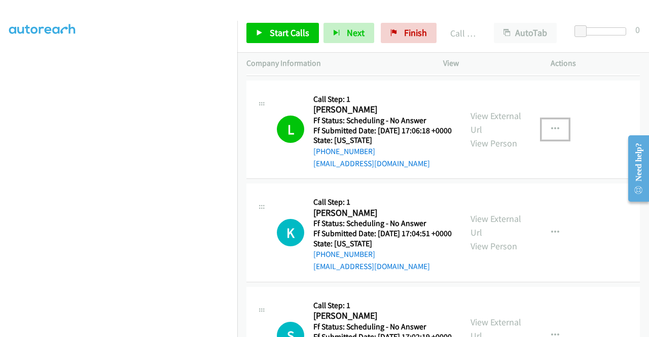
click at [545, 139] on button "button" at bounding box center [555, 129] width 27 height 20
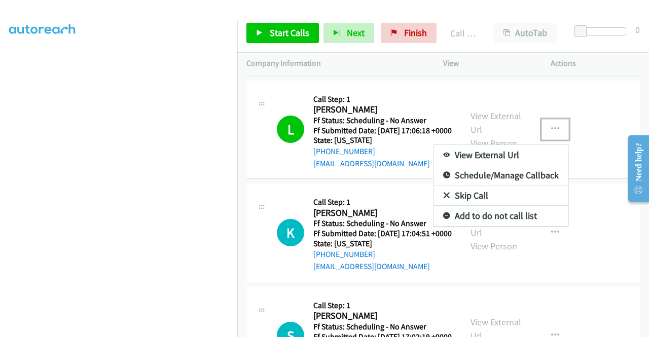
click at [497, 226] on link "Add to do not call list" at bounding box center [501, 216] width 135 height 20
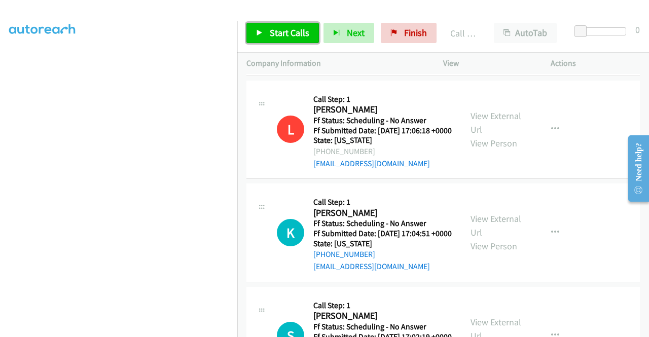
click at [300, 32] on span "Start Calls" at bounding box center [290, 33] width 40 height 12
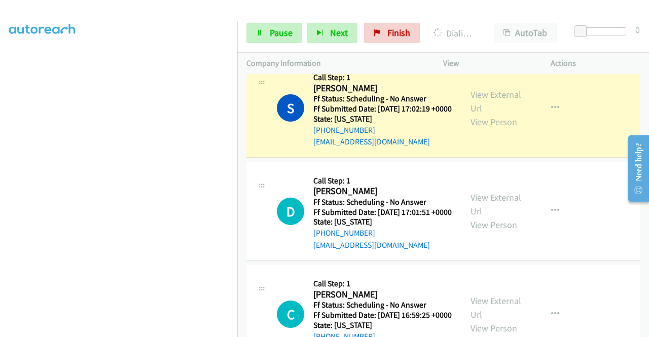
scroll to position [761, 0]
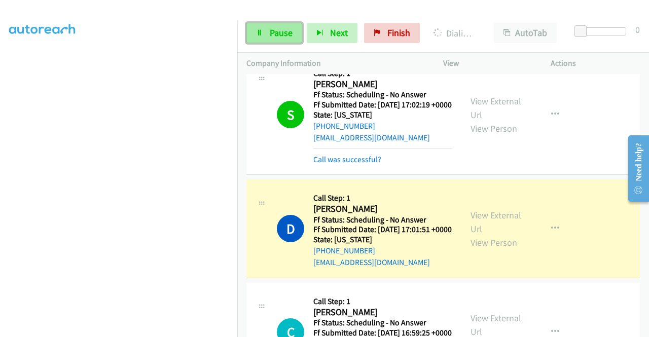
click at [294, 35] on link "Pause" at bounding box center [275, 33] width 56 height 20
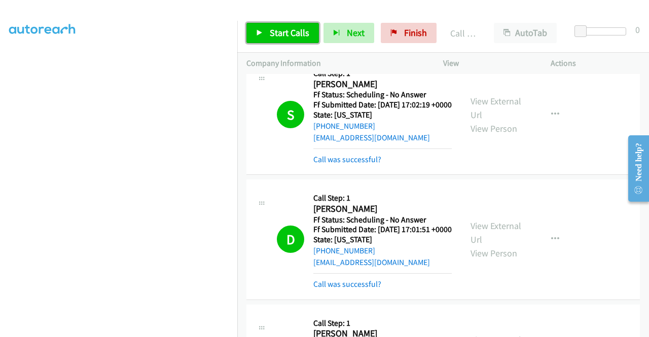
click at [287, 37] on span "Start Calls" at bounding box center [290, 33] width 40 height 12
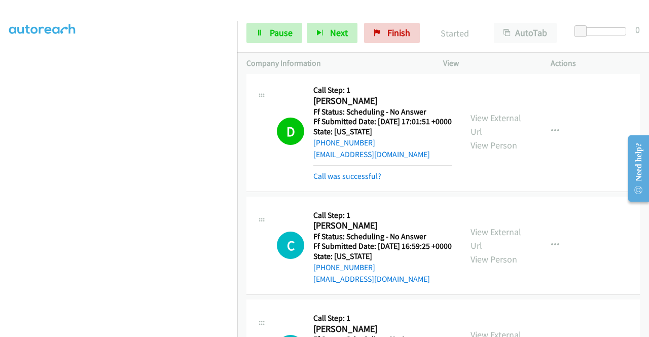
scroll to position [913, 0]
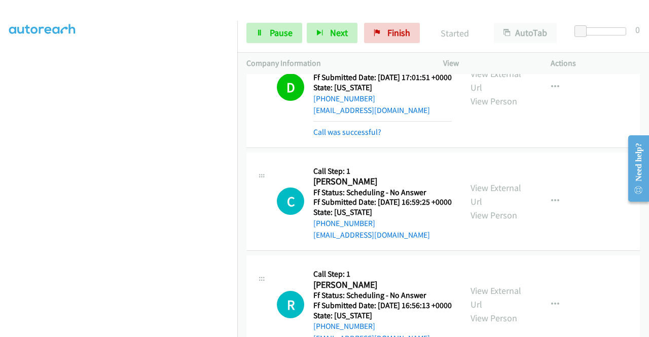
click at [356, 137] on link "Call was successful?" at bounding box center [347, 132] width 68 height 10
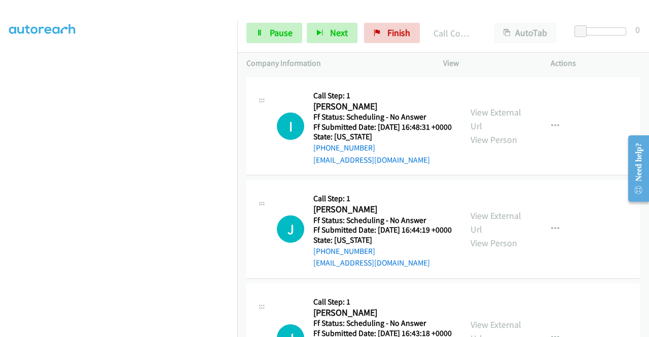
scroll to position [1369, 0]
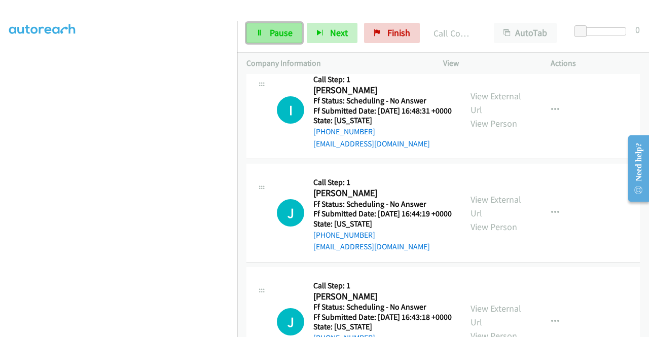
click at [275, 41] on link "Pause" at bounding box center [275, 33] width 56 height 20
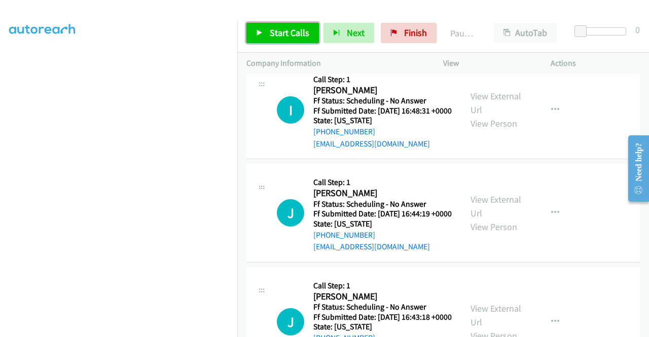
click at [299, 30] on span "Start Calls" at bounding box center [290, 33] width 40 height 12
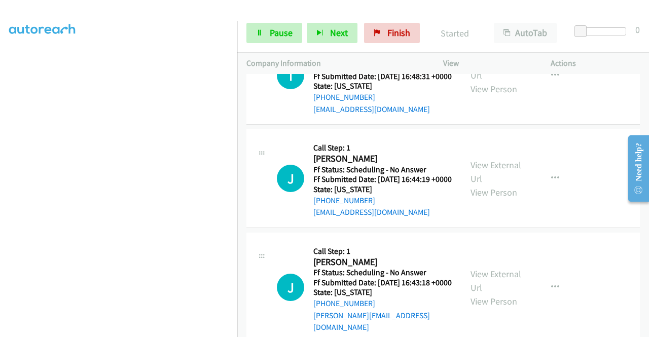
scroll to position [1420, 0]
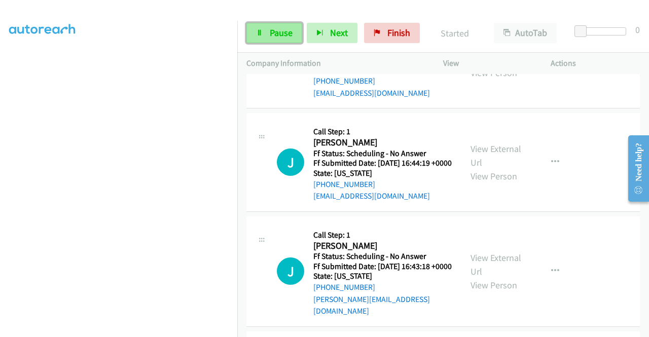
click at [268, 33] on link "Pause" at bounding box center [275, 33] width 56 height 20
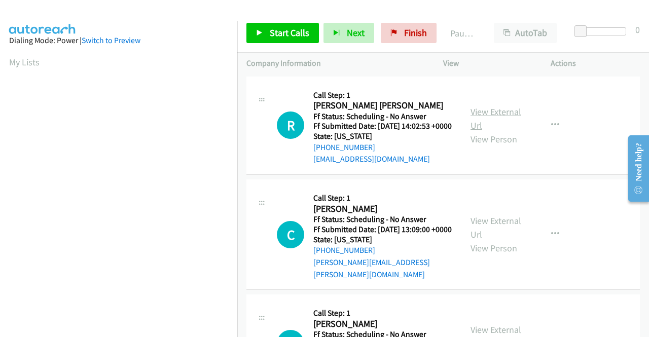
click at [485, 112] on link "View External Url" at bounding box center [496, 118] width 51 height 25
click at [480, 227] on link "View External Url" at bounding box center [496, 227] width 51 height 25
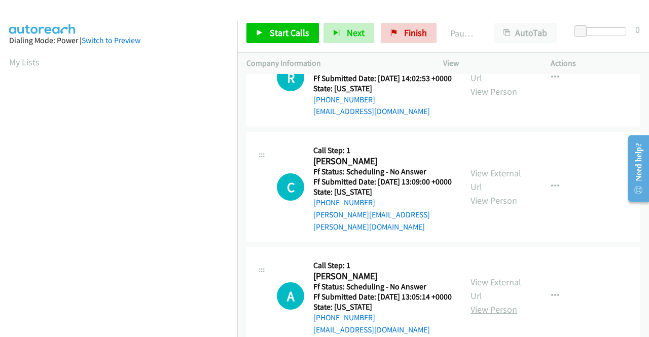
scroll to position [152, 0]
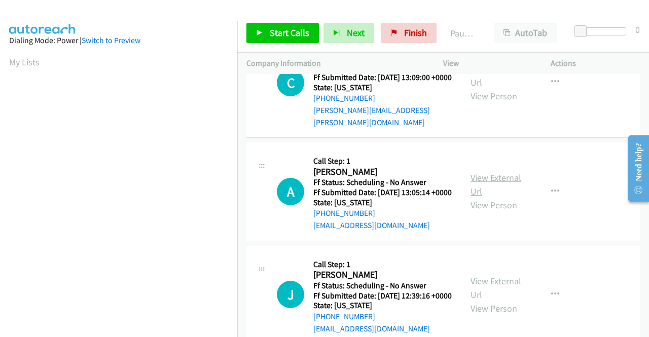
click at [503, 190] on link "View External Url" at bounding box center [496, 184] width 51 height 25
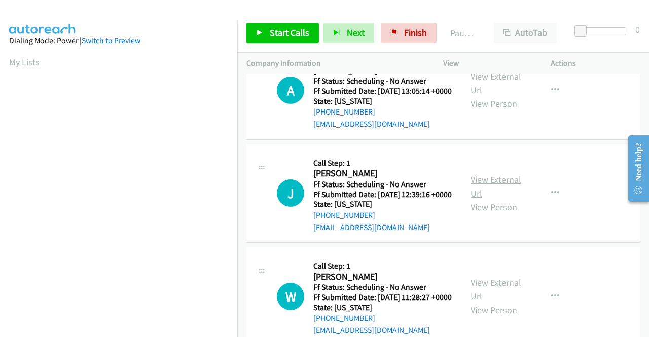
click at [490, 197] on link "View External Url" at bounding box center [496, 186] width 51 height 25
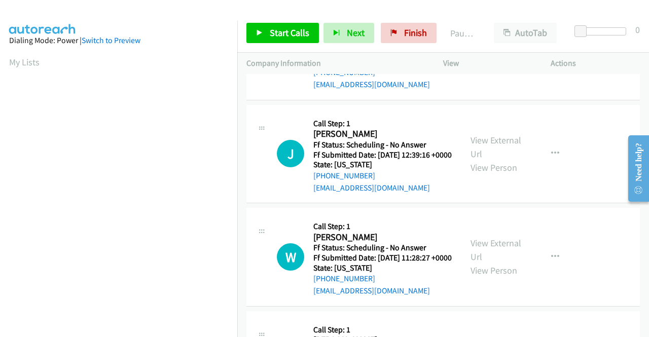
scroll to position [355, 0]
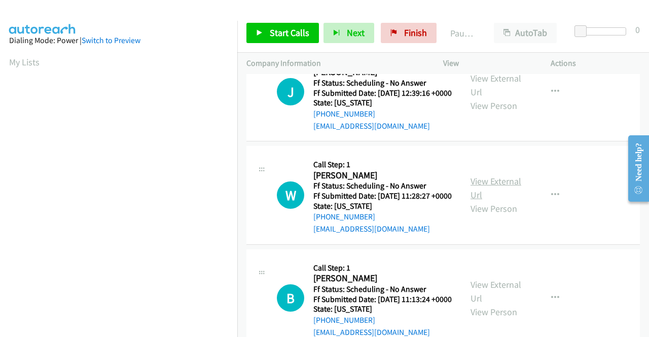
click at [487, 201] on link "View External Url" at bounding box center [496, 187] width 51 height 25
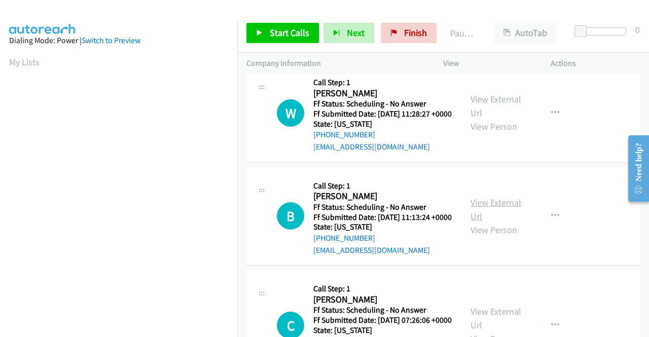
scroll to position [507, 0]
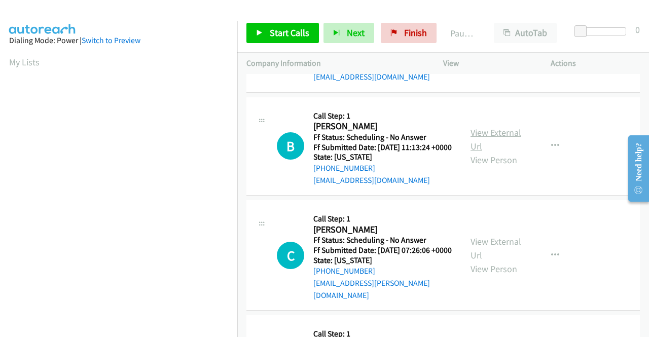
click at [505, 152] on link "View External Url" at bounding box center [496, 139] width 51 height 25
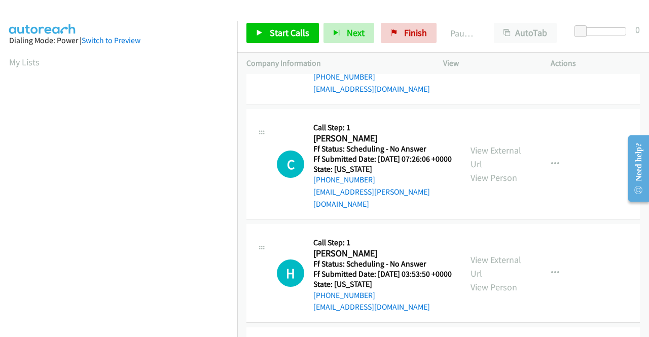
scroll to position [609, 0]
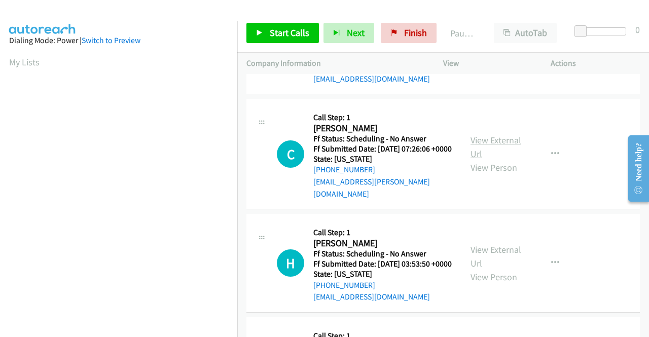
click at [490, 160] on link "View External Url" at bounding box center [496, 146] width 51 height 25
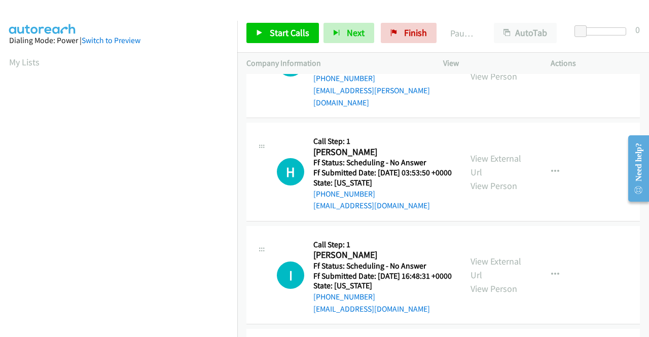
scroll to position [710, 0]
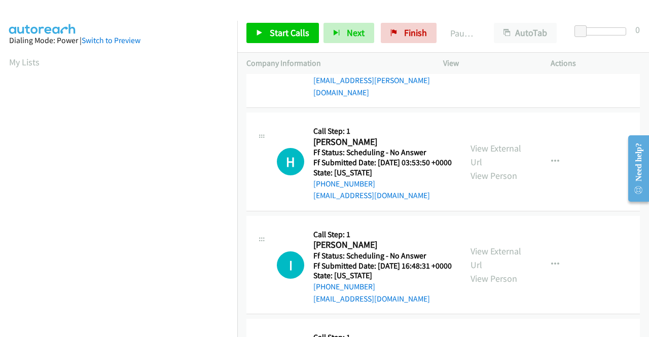
click at [477, 183] on div "View External Url View Person" at bounding box center [497, 162] width 53 height 41
click at [476, 168] on link "View External Url" at bounding box center [496, 155] width 51 height 25
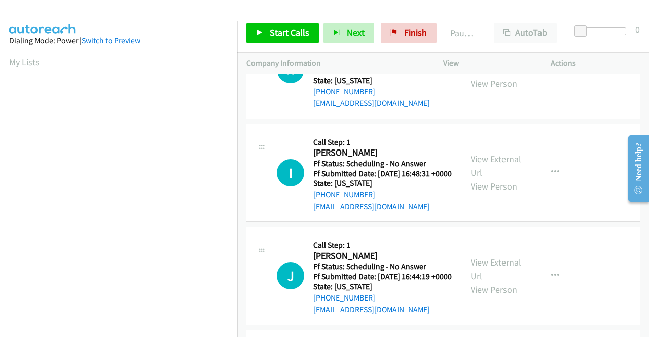
scroll to position [812, 0]
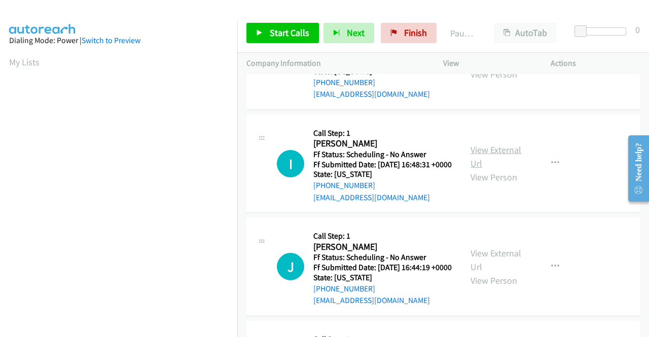
click at [479, 169] on link "View External Url" at bounding box center [496, 156] width 51 height 25
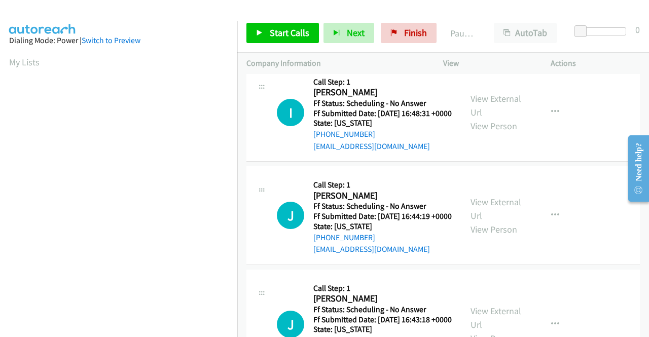
scroll to position [913, 0]
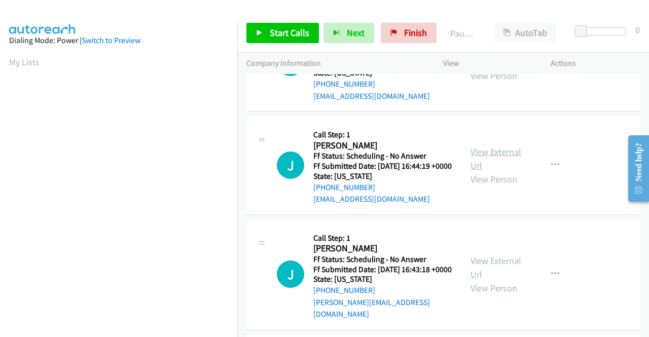
click at [478, 171] on link "View External Url" at bounding box center [496, 158] width 51 height 25
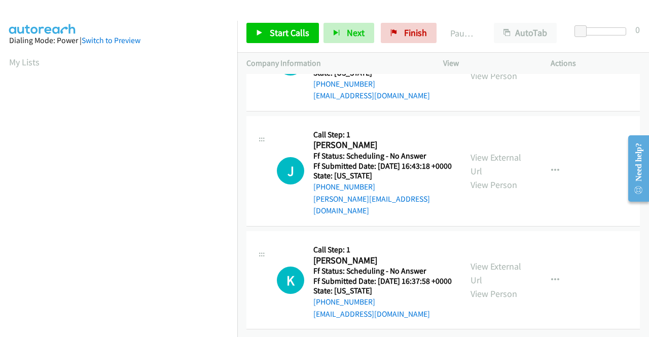
scroll to position [1065, 0]
click at [472, 177] on link "View External Url" at bounding box center [496, 164] width 51 height 25
click at [490, 261] on link "View External Url" at bounding box center [496, 273] width 51 height 25
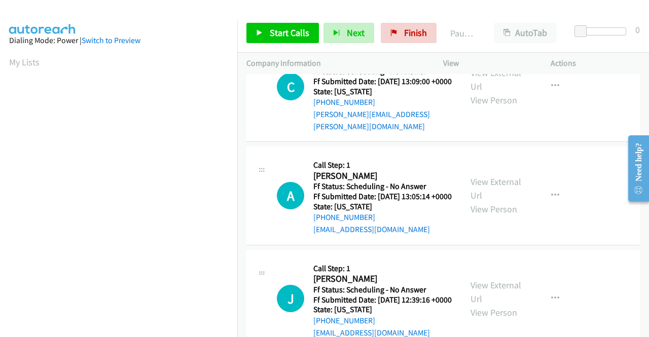
scroll to position [0, 0]
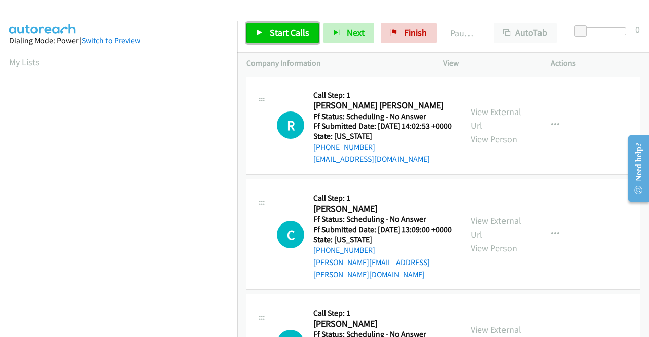
click at [282, 34] on span "Start Calls" at bounding box center [290, 33] width 40 height 12
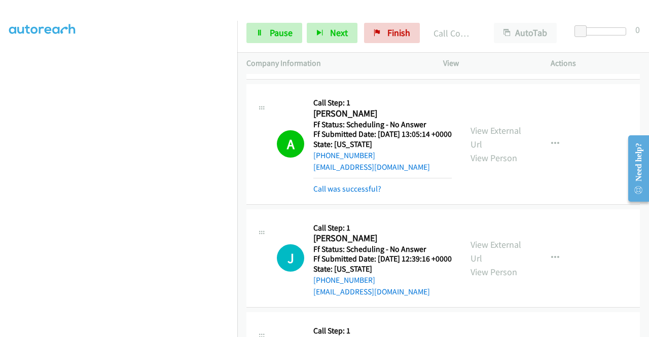
scroll to position [304, 0]
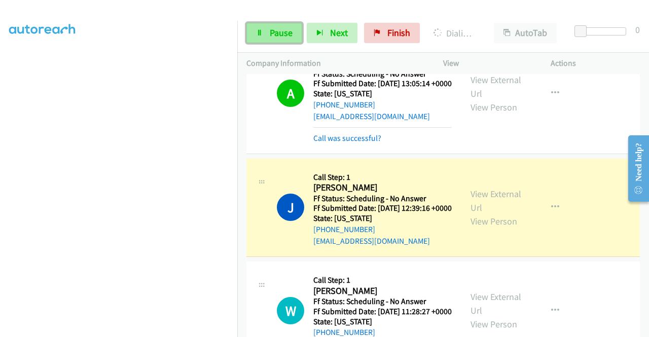
click at [277, 34] on span "Pause" at bounding box center [281, 33] width 23 height 12
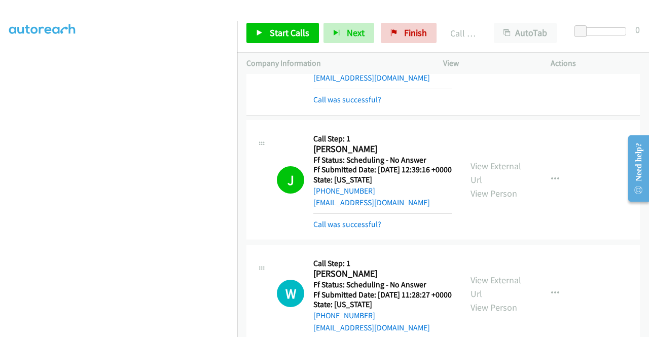
scroll to position [406, 0]
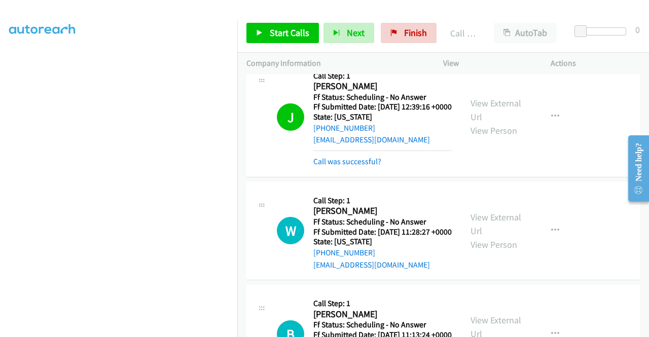
click at [354, 168] on mb0 "Call was successful?" at bounding box center [382, 159] width 138 height 17
click at [350, 166] on link "Call was successful?" at bounding box center [347, 162] width 68 height 10
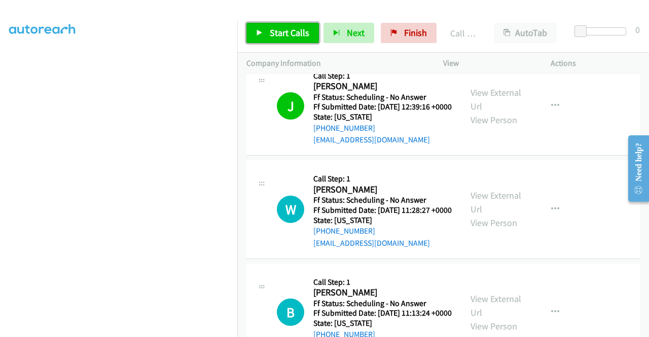
click at [291, 31] on span "Start Calls" at bounding box center [290, 33] width 40 height 12
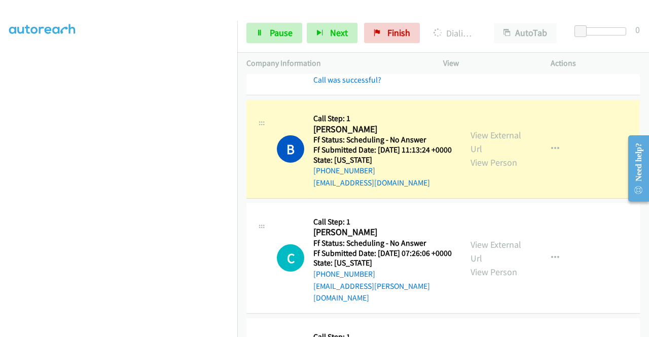
scroll to position [609, 0]
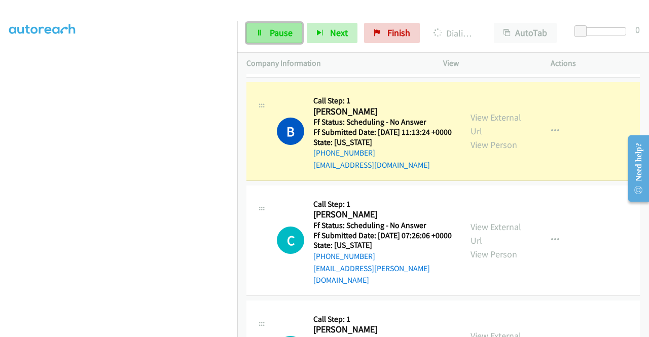
click at [281, 33] on span "Pause" at bounding box center [281, 33] width 23 height 12
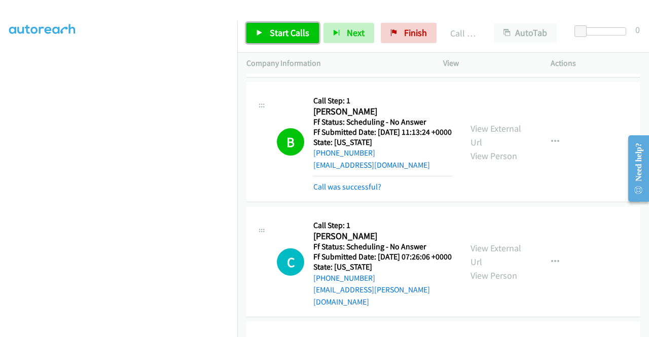
click at [287, 34] on span "Start Calls" at bounding box center [290, 33] width 40 height 12
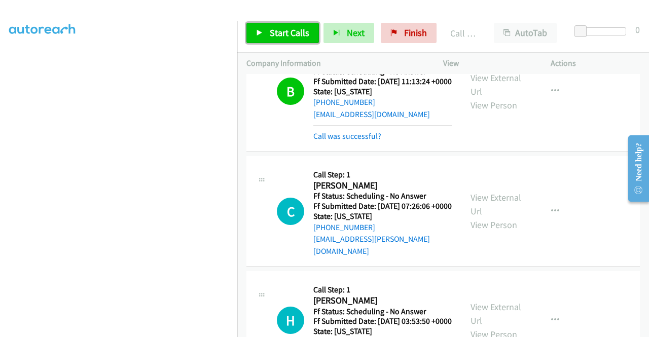
scroll to position [710, 0]
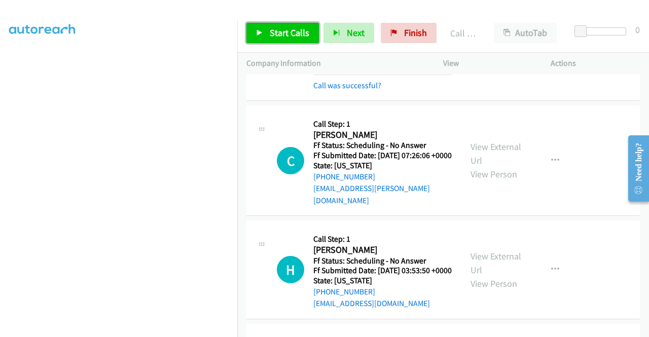
click at [273, 31] on span "Start Calls" at bounding box center [290, 33] width 40 height 12
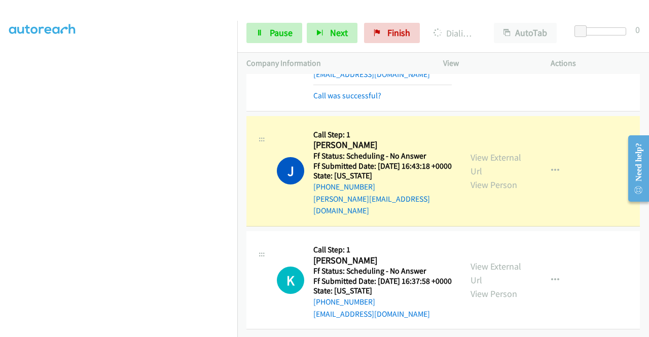
scroll to position [1277, 0]
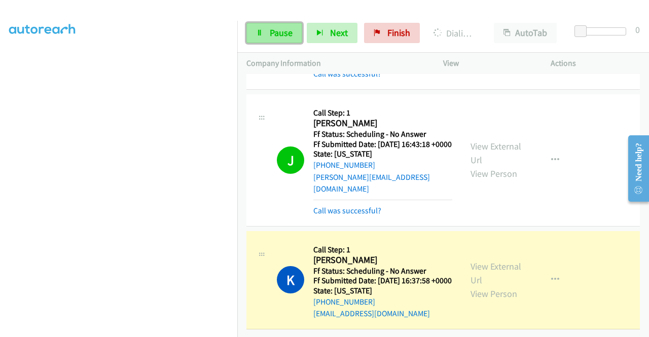
click at [273, 31] on span "Pause" at bounding box center [281, 33] width 23 height 12
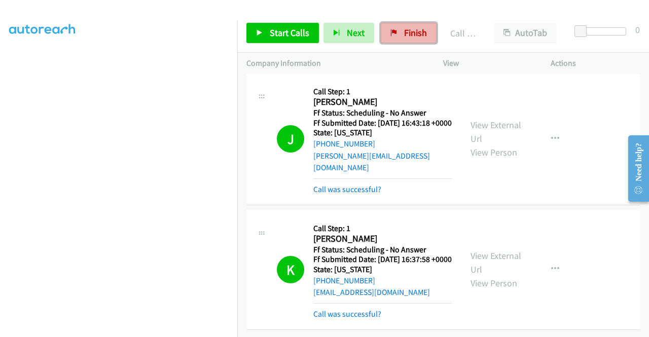
click at [410, 31] on span "Finish" at bounding box center [415, 33] width 23 height 12
